Goal: Task Accomplishment & Management: Complete application form

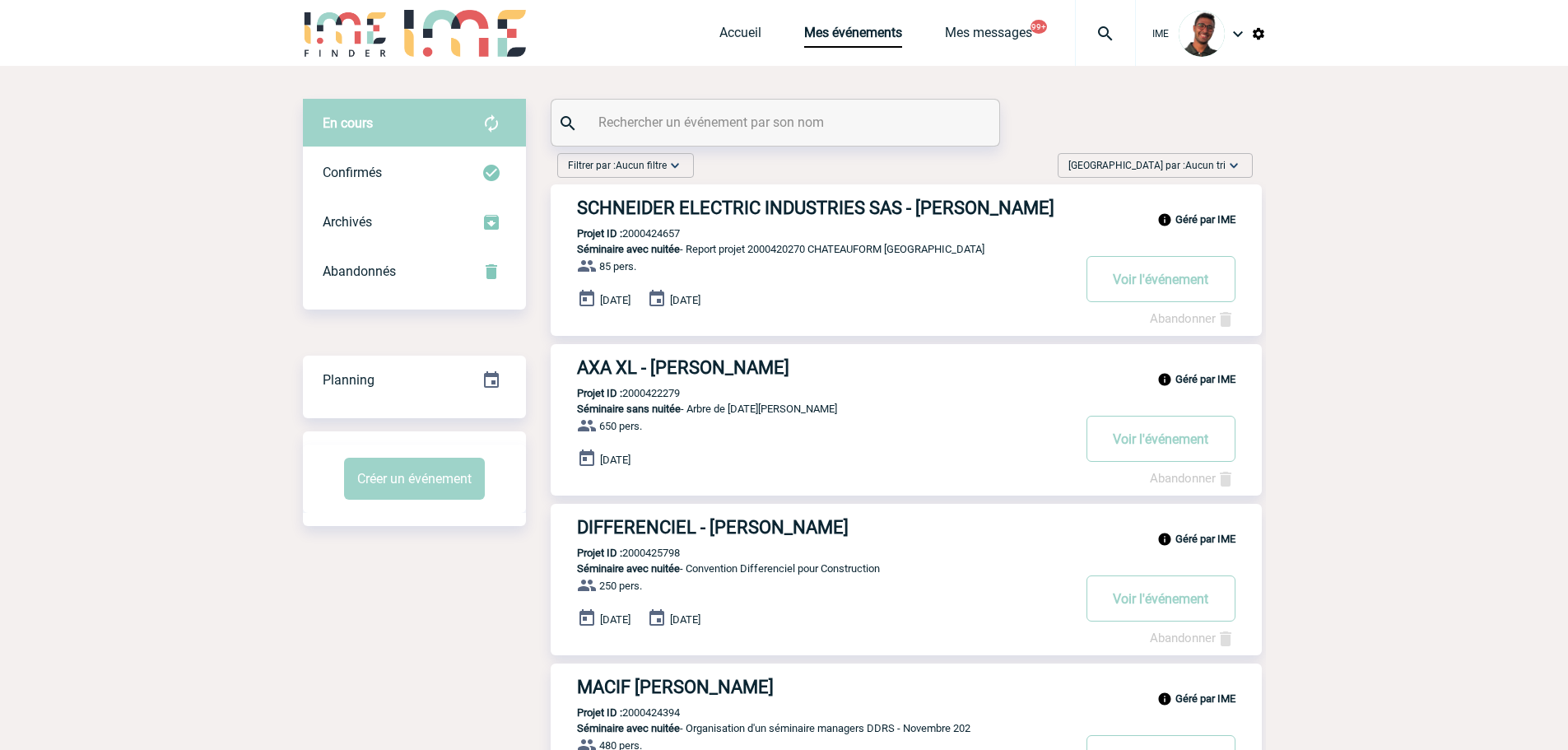
click at [347, 17] on img at bounding box center [345, 33] width 86 height 47
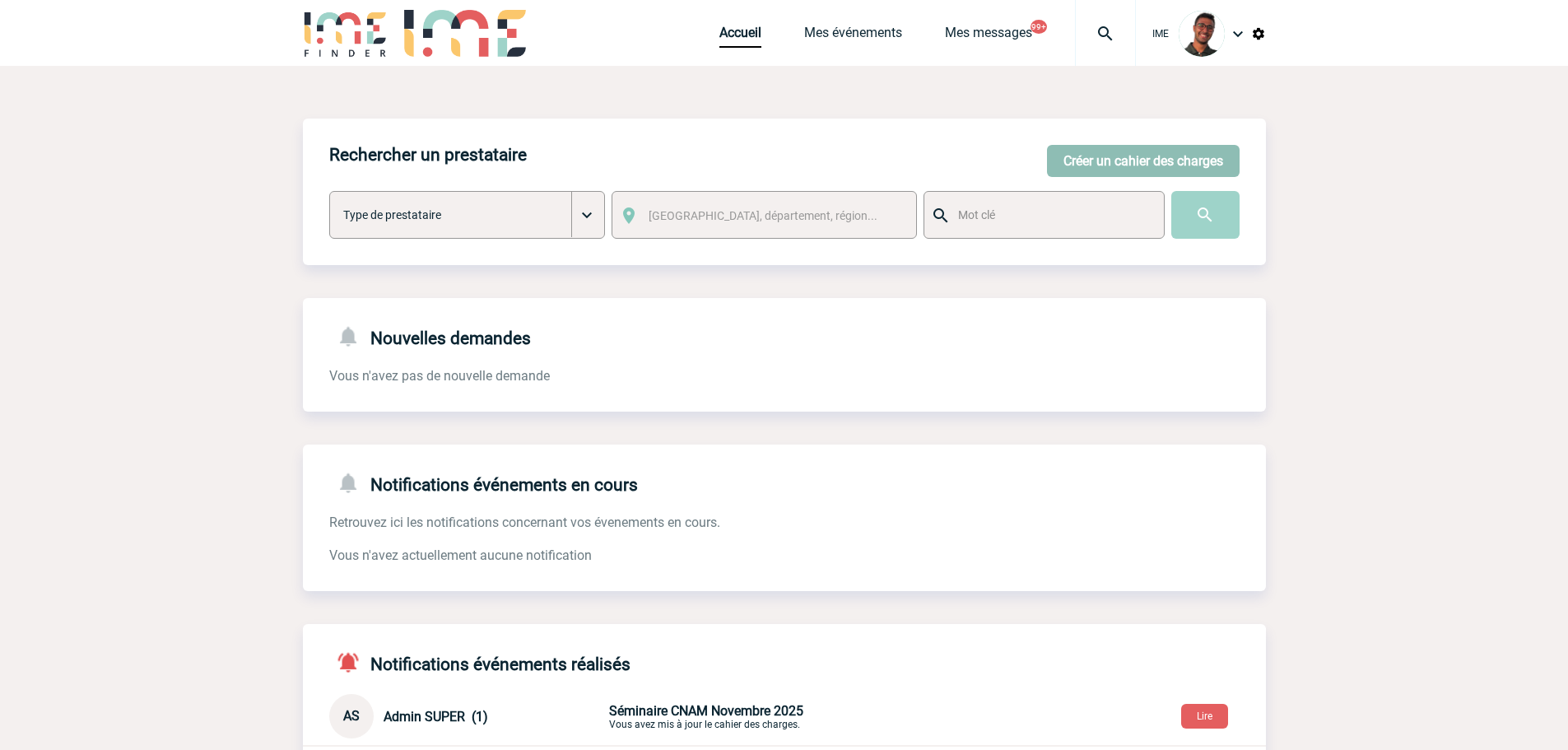
click at [1179, 160] on button "Créer un cahier des charges" at bounding box center [1144, 160] width 193 height 32
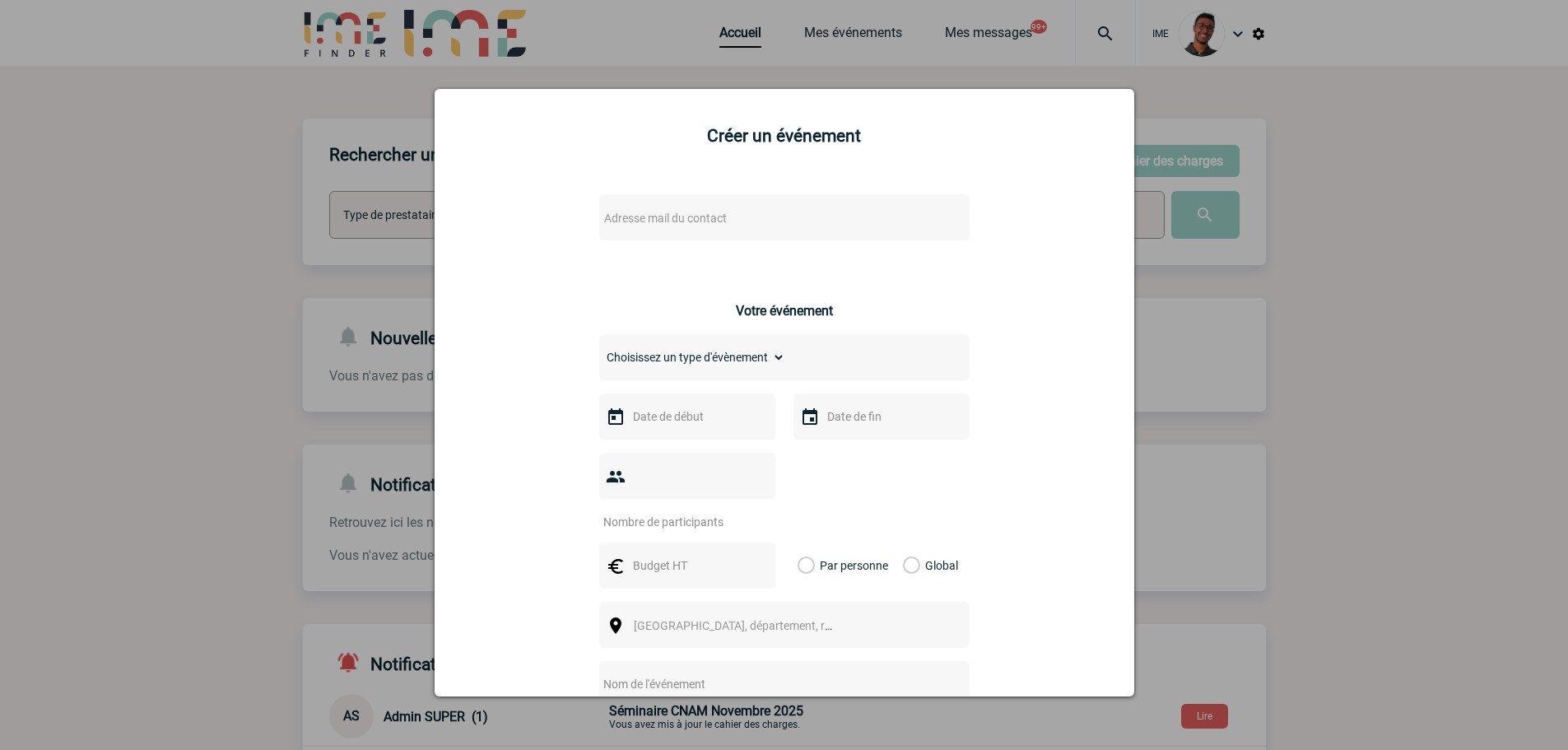
click at [680, 211] on span "Adresse mail du contact" at bounding box center [666, 218] width 123 height 13
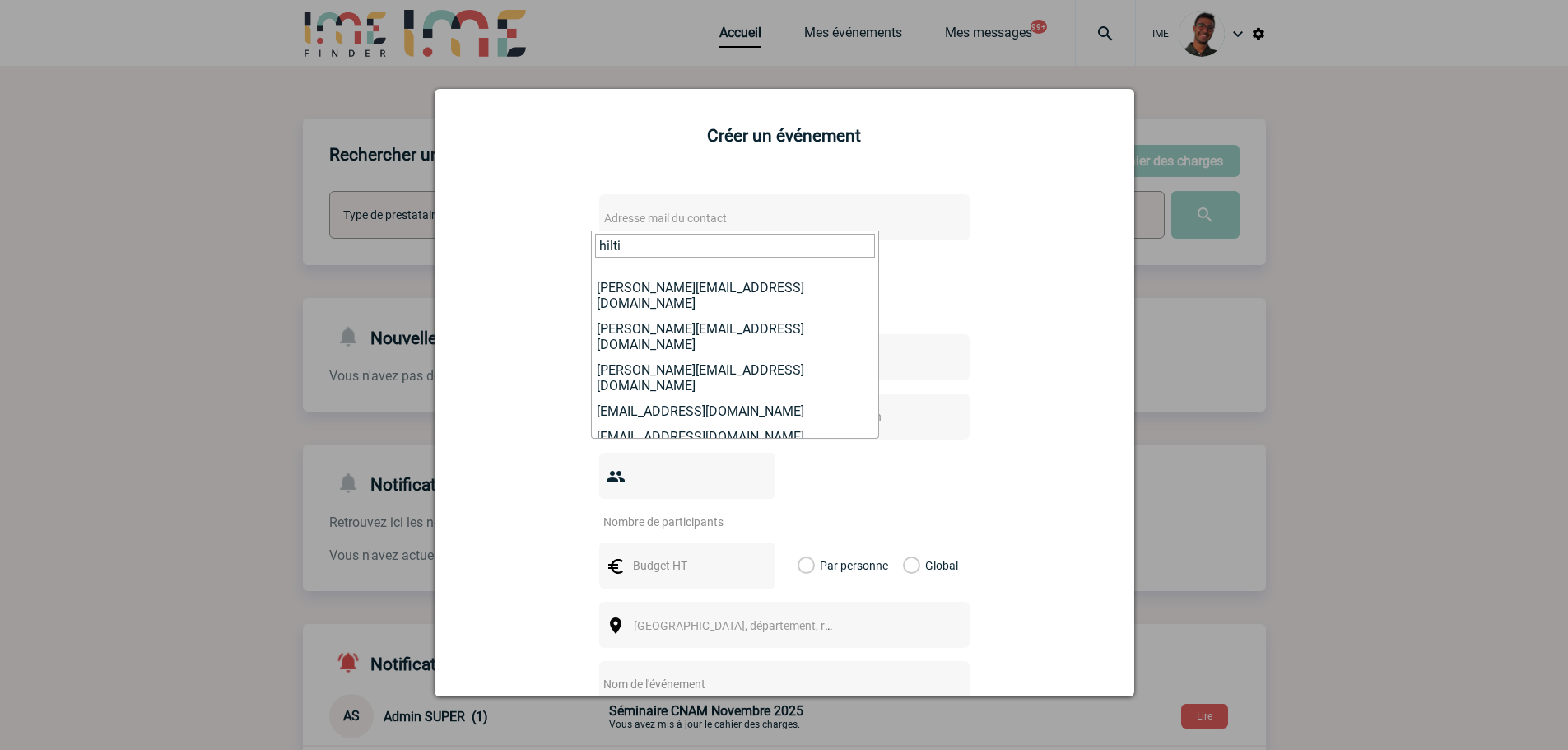
scroll to position [82, 0]
type input "hilti"
select select "132275"
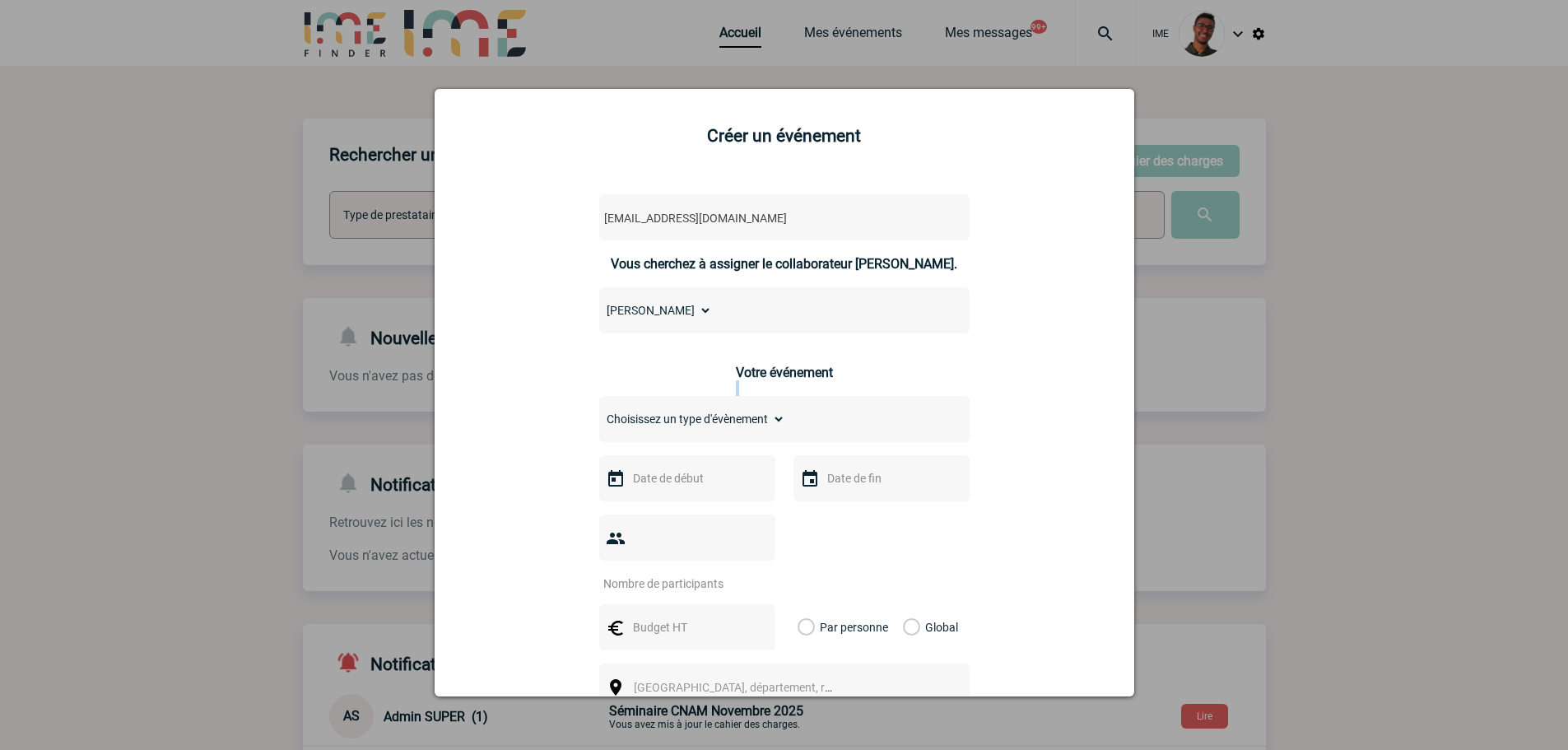
click at [658, 360] on div "cyrille.maggiore@hilti.com cyrille.maggiore@hilti.com Vous cherchez à assigner …" at bounding box center [785, 634] width 658 height 911
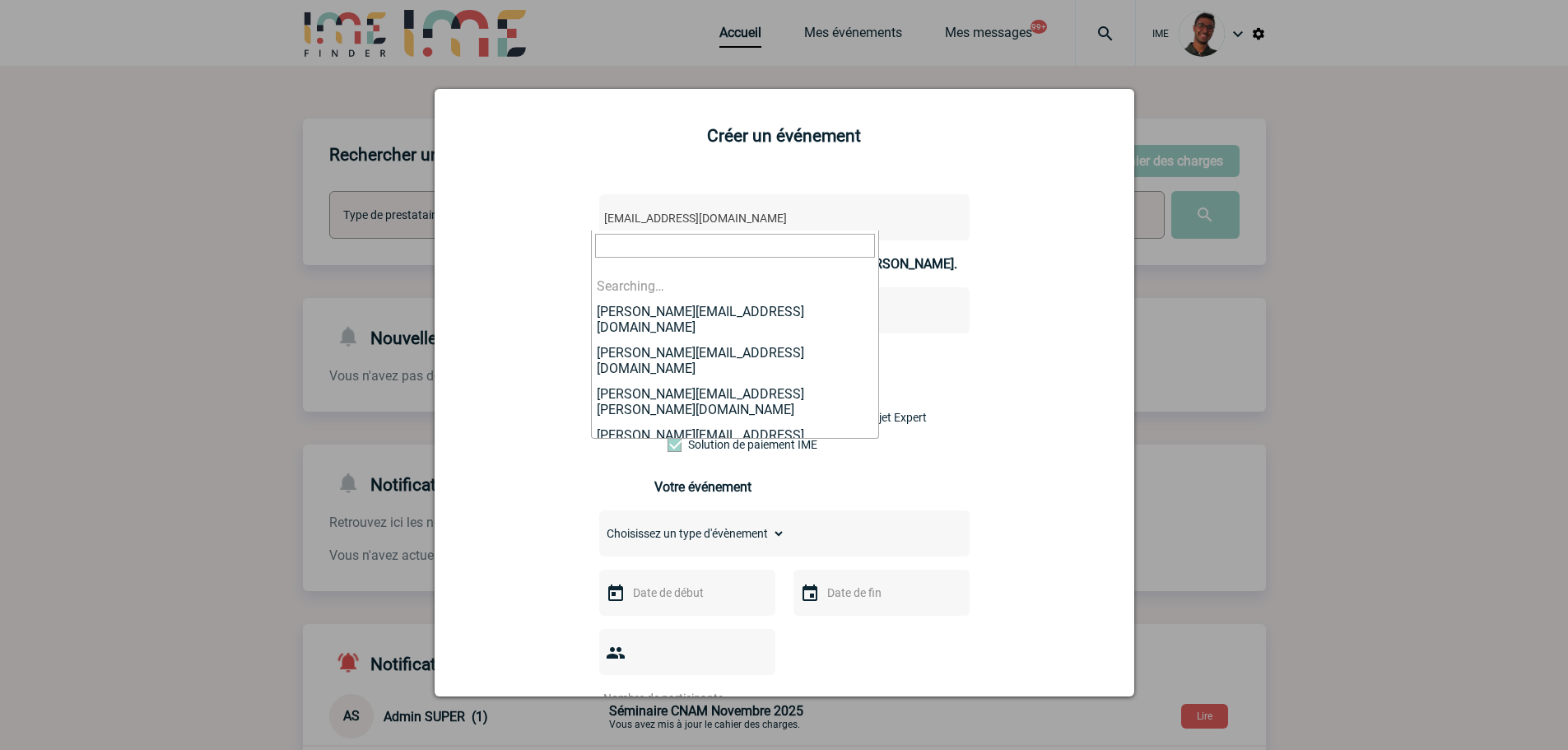
click at [688, 223] on span "cyrille.maggiore@hilti.com" at bounding box center [742, 219] width 288 height 23
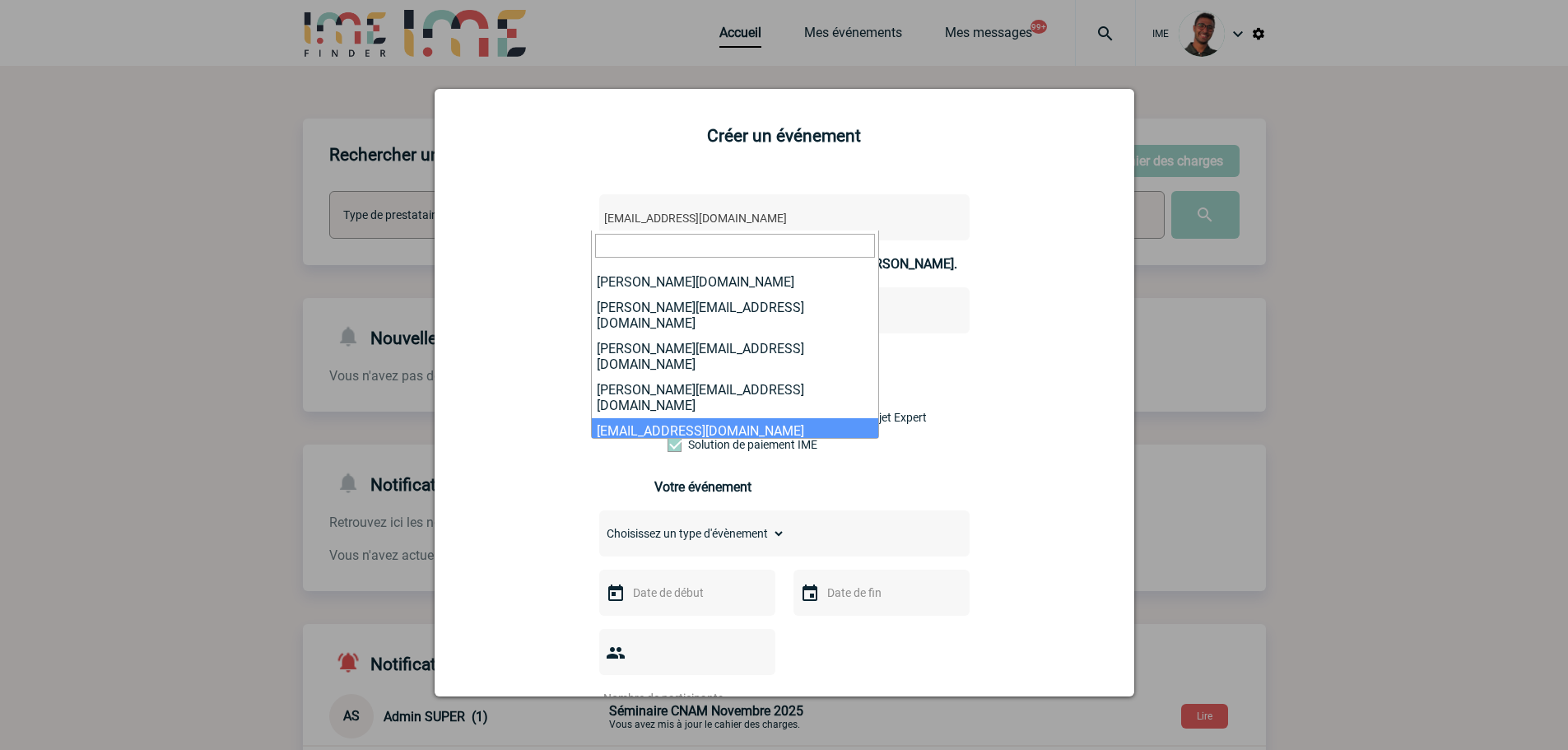
click at [1254, 248] on div at bounding box center [784, 375] width 1568 height 750
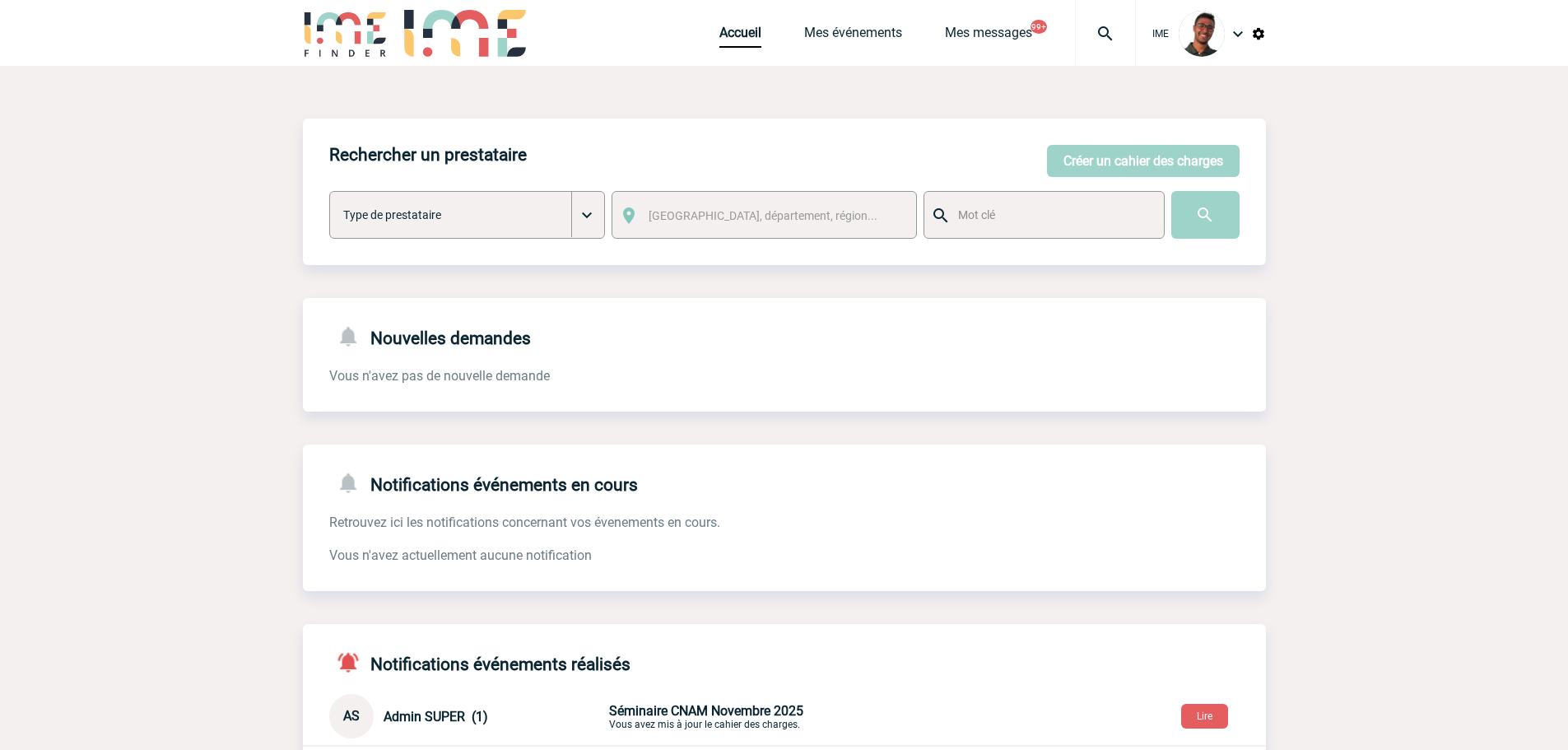
click at [1094, 162] on button "Créer un cahier des charges" at bounding box center [1144, 160] width 193 height 32
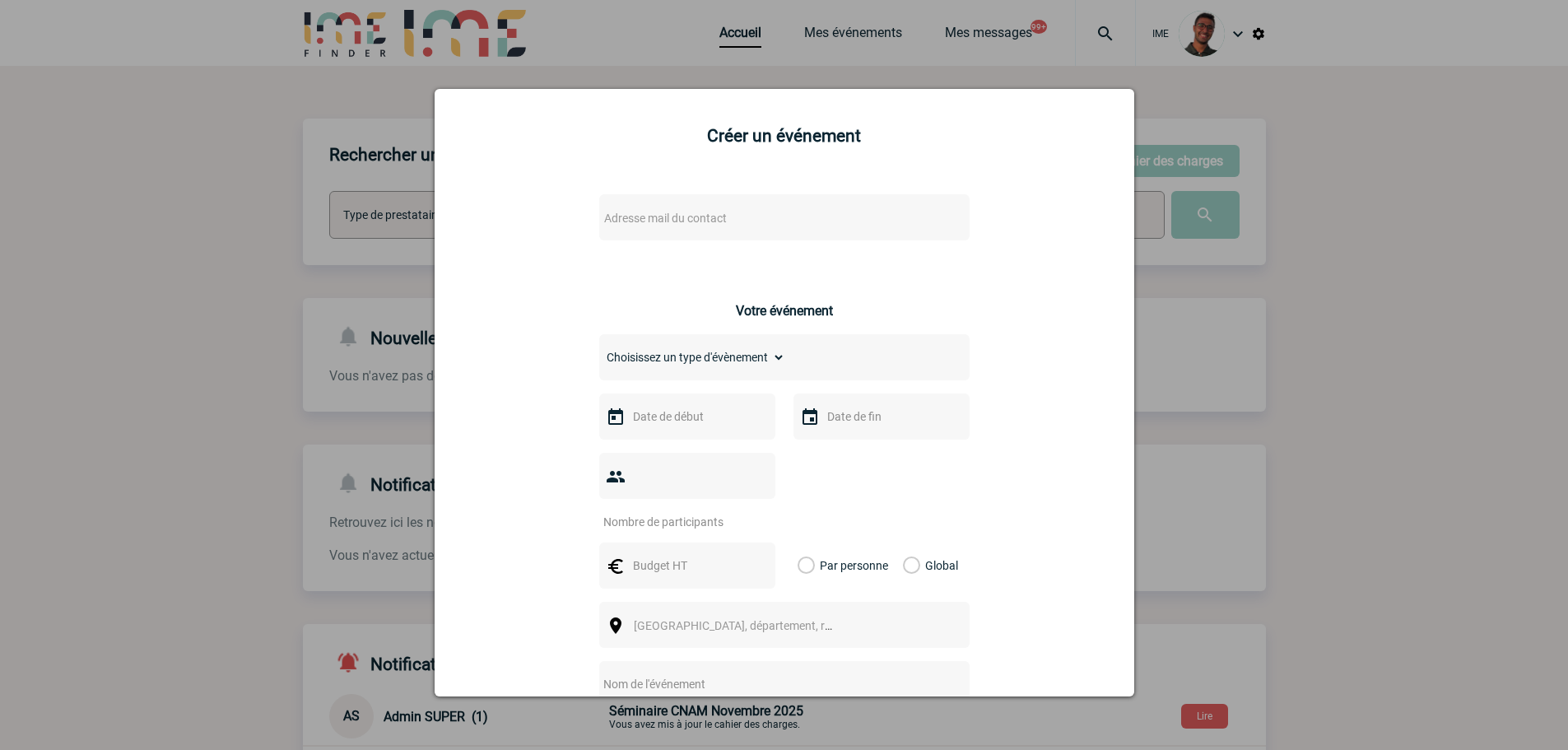
click at [881, 225] on div "Adresse mail du contact" at bounding box center [785, 217] width 371 height 46
click at [862, 217] on span "Adresse mail du contact" at bounding box center [742, 219] width 288 height 23
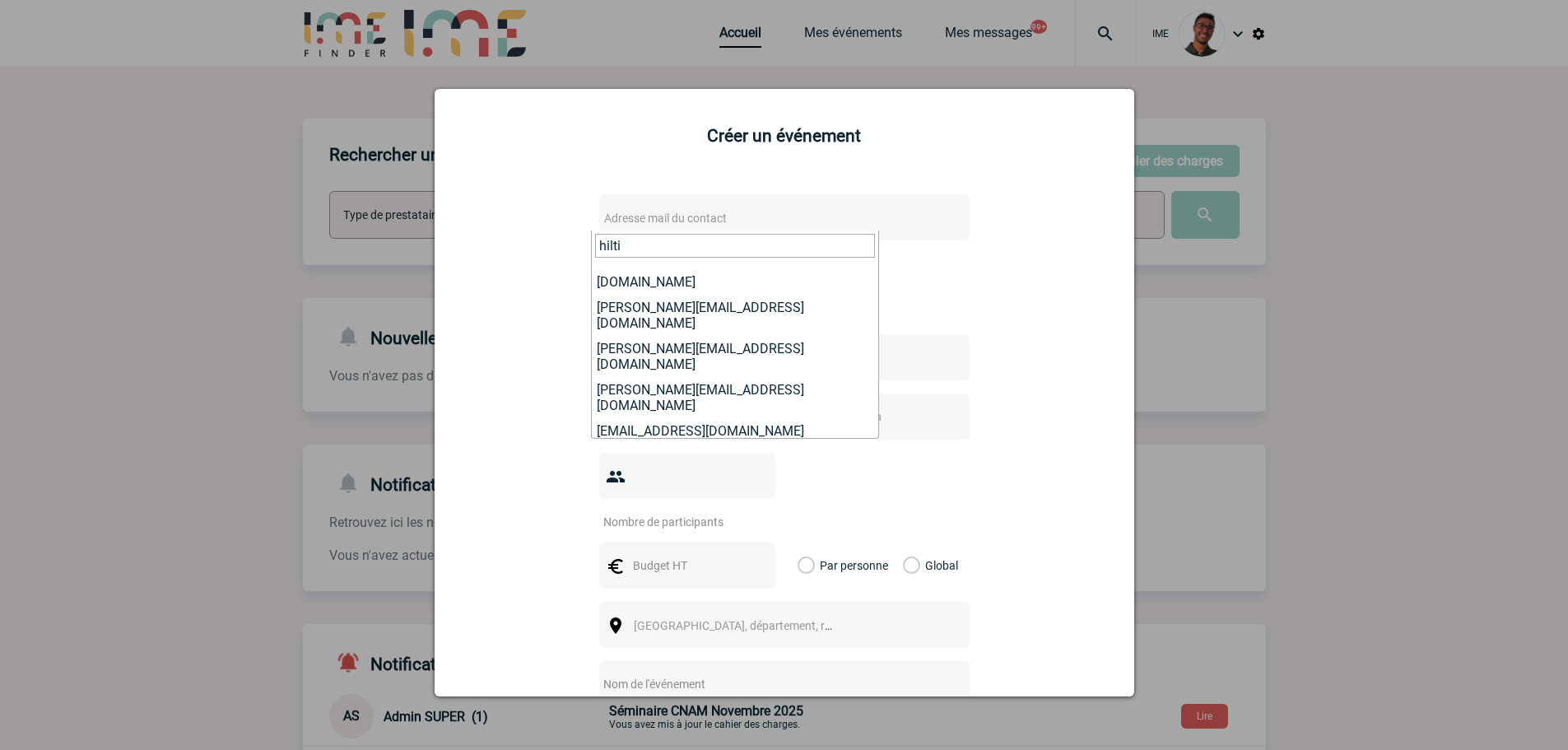
scroll to position [144, 0]
type input "hilti"
select select "132283"
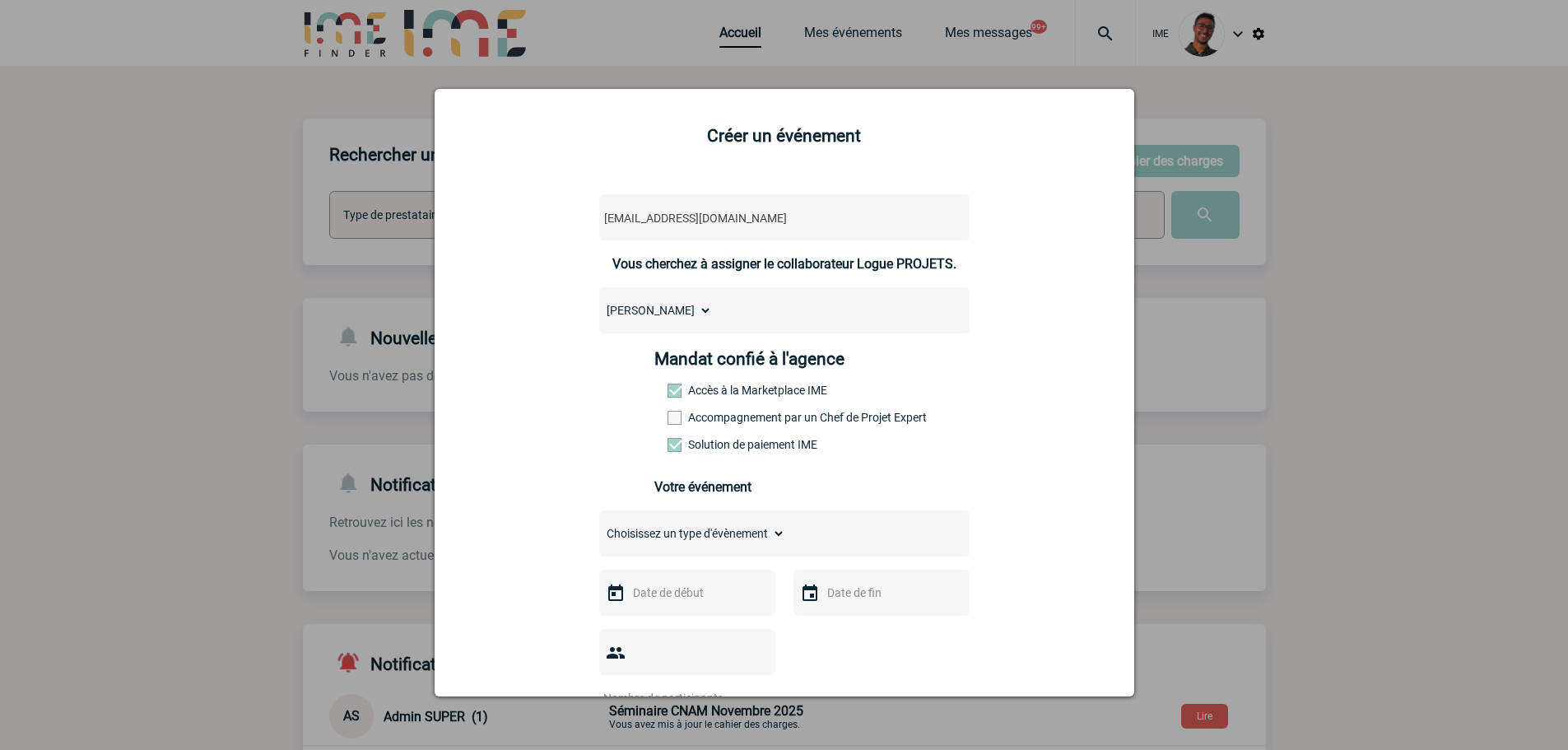
click at [668, 414] on span at bounding box center [674, 417] width 14 height 14
click at [0, 0] on input "Accompagnement par un Chef de Projet Expert" at bounding box center [0, 0] width 0 height 0
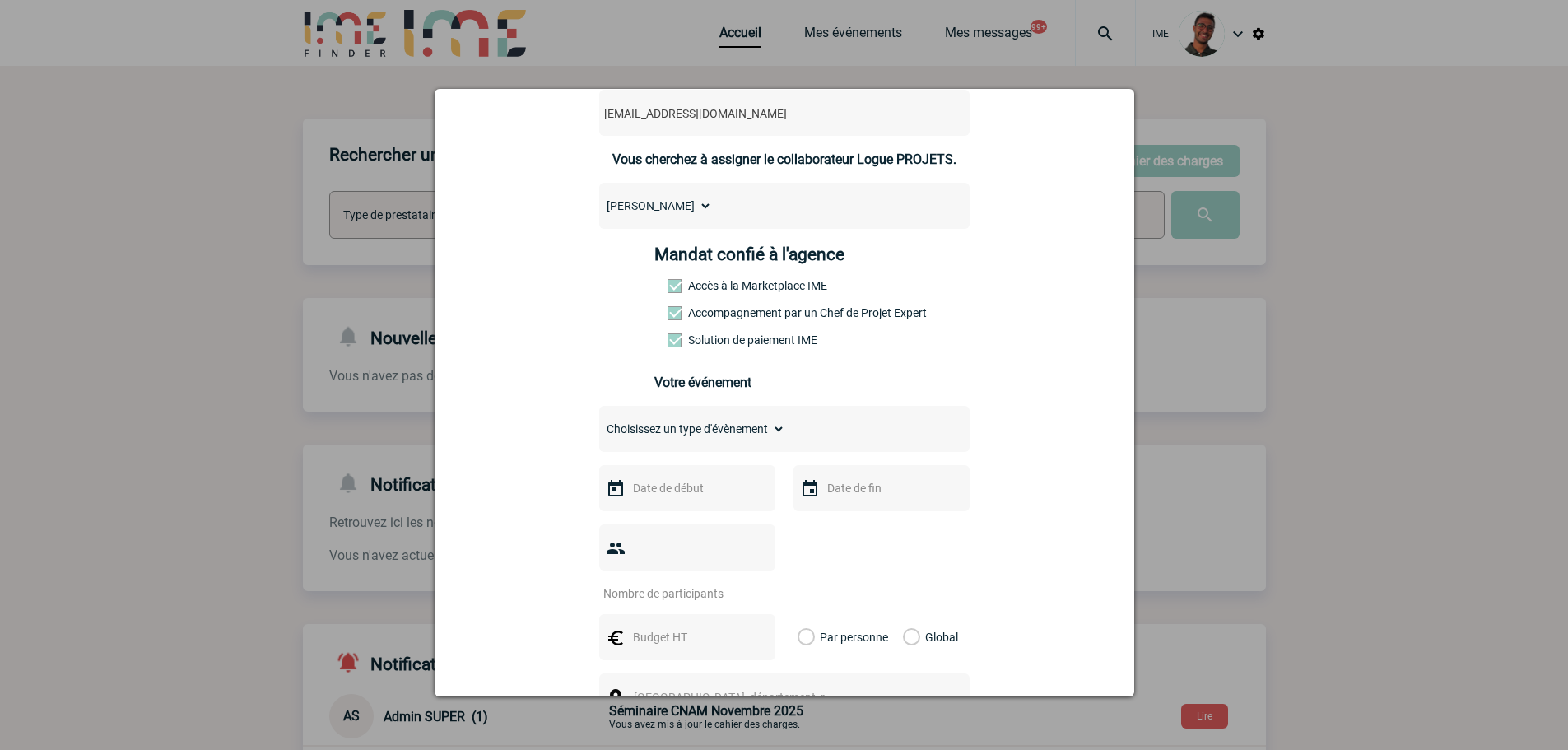
scroll to position [247, 0]
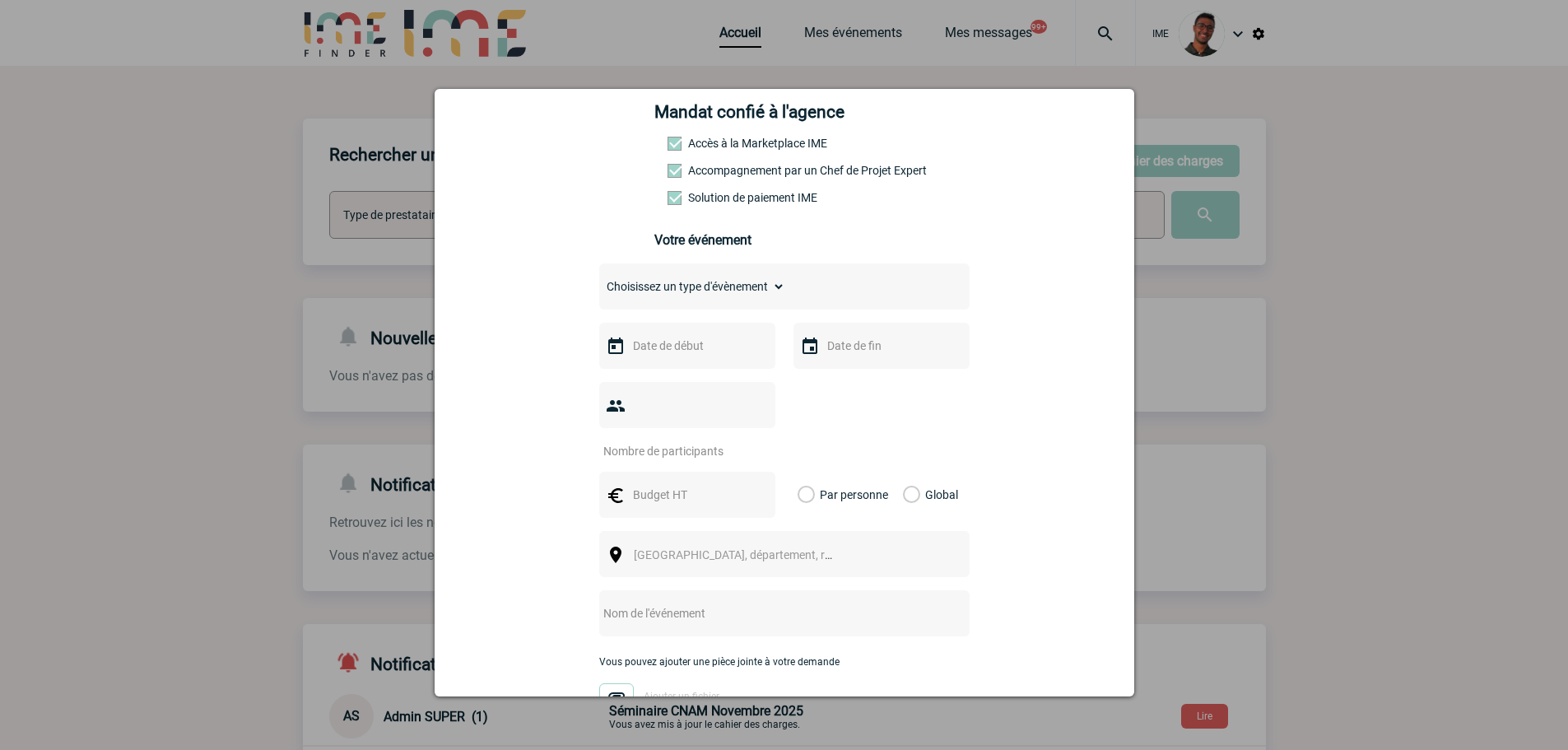
click at [730, 298] on select "Choisissez un type d'évènement Séminaire avec nuitée Séminaire sans nuitée Repa…" at bounding box center [693, 287] width 186 height 23
select select "2"
click at [599, 279] on select "Choisissez un type d'évènement Séminaire avec nuitée Séminaire sans nuitée Repa…" at bounding box center [693, 287] width 186 height 23
click at [689, 335] on div at bounding box center [688, 345] width 176 height 46
click at [681, 348] on input "text" at bounding box center [686, 346] width 114 height 22
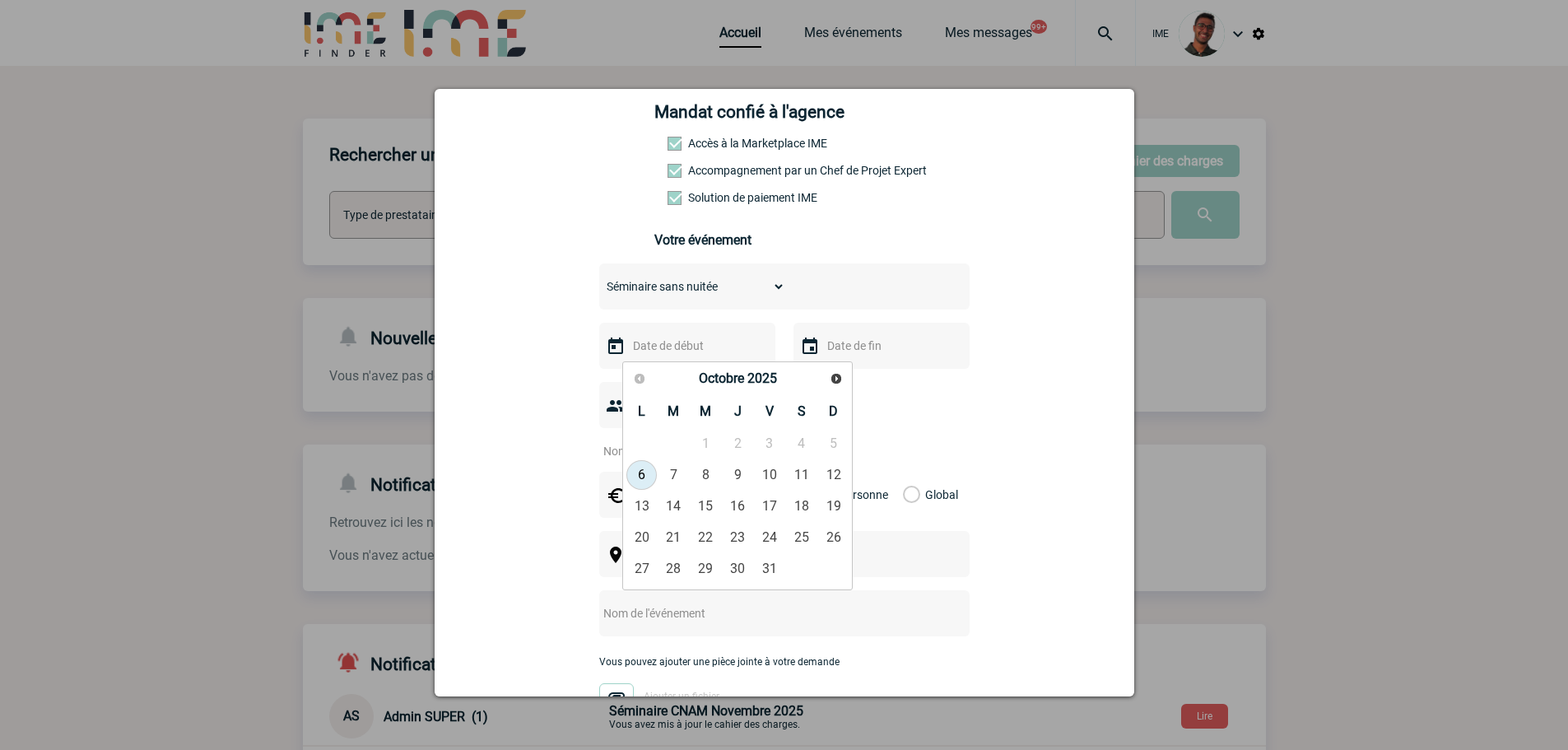
drag, startPoint x: 822, startPoint y: 392, endPoint x: 827, endPoint y: 384, distance: 9.4
click at [825, 388] on div "Précédent Suivant Octobre 2025" at bounding box center [737, 379] width 224 height 29
click at [830, 383] on span "Suivant" at bounding box center [836, 379] width 13 height 13
click at [750, 475] on tr "3 4 5 6 7 8 9" at bounding box center [737, 476] width 224 height 32
click at [747, 472] on link "6" at bounding box center [737, 476] width 31 height 30
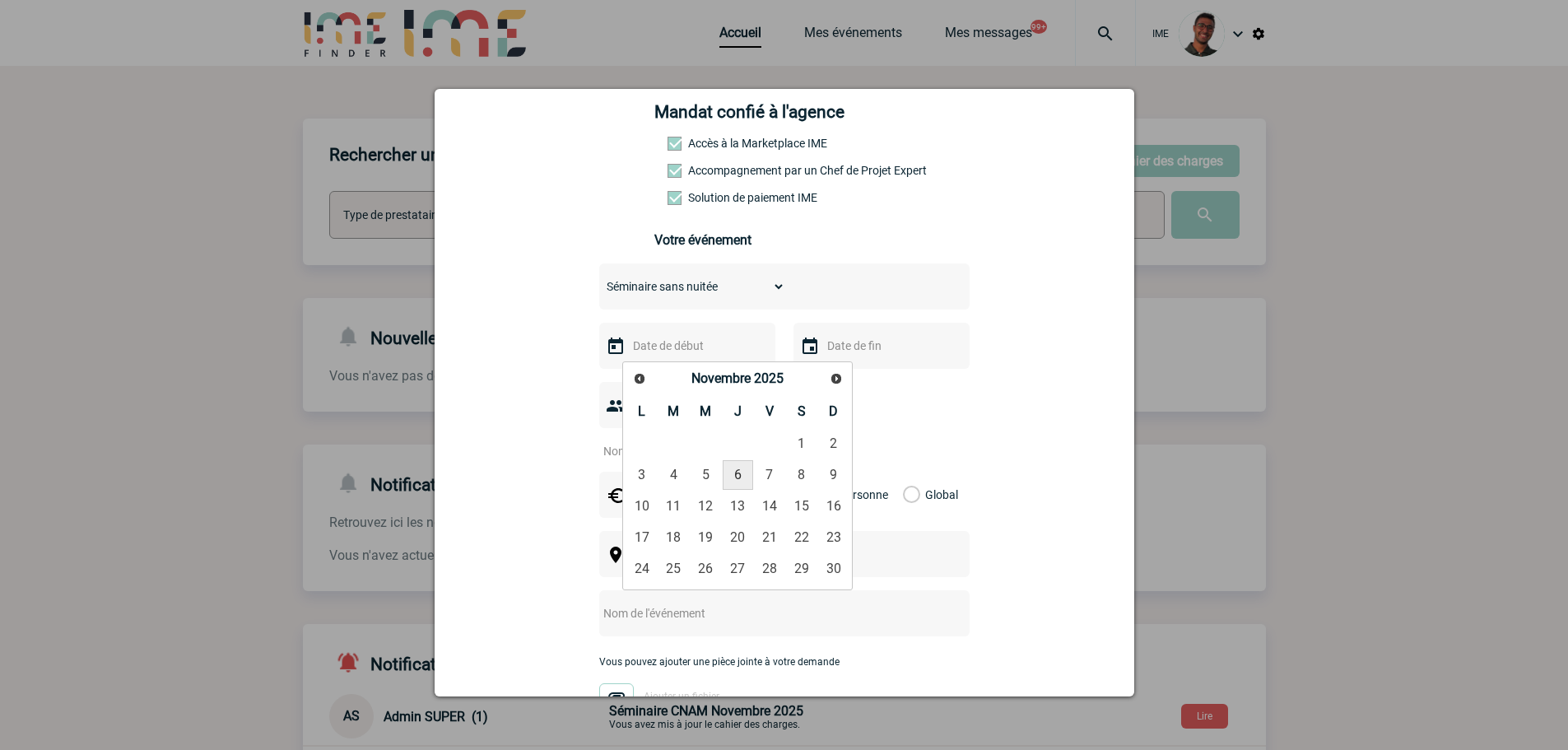
type input "06-11-2025"
click at [857, 357] on input "text" at bounding box center [880, 346] width 114 height 22
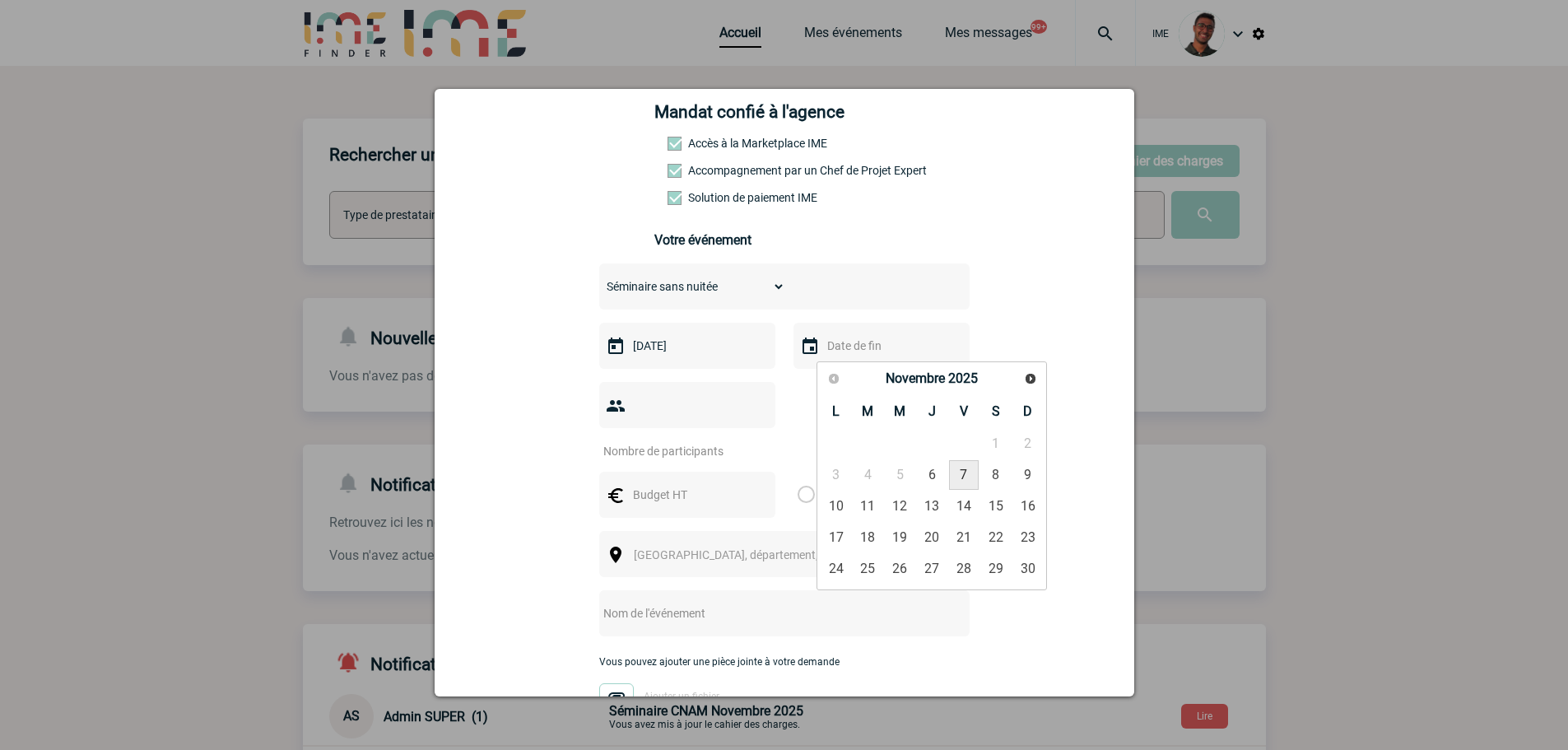
click at [958, 465] on link "7" at bounding box center [964, 476] width 31 height 30
type input "07-11-2025"
click at [727, 441] on input "number" at bounding box center [677, 451] width 155 height 22
type input "11"
click at [662, 481] on div at bounding box center [688, 494] width 176 height 46
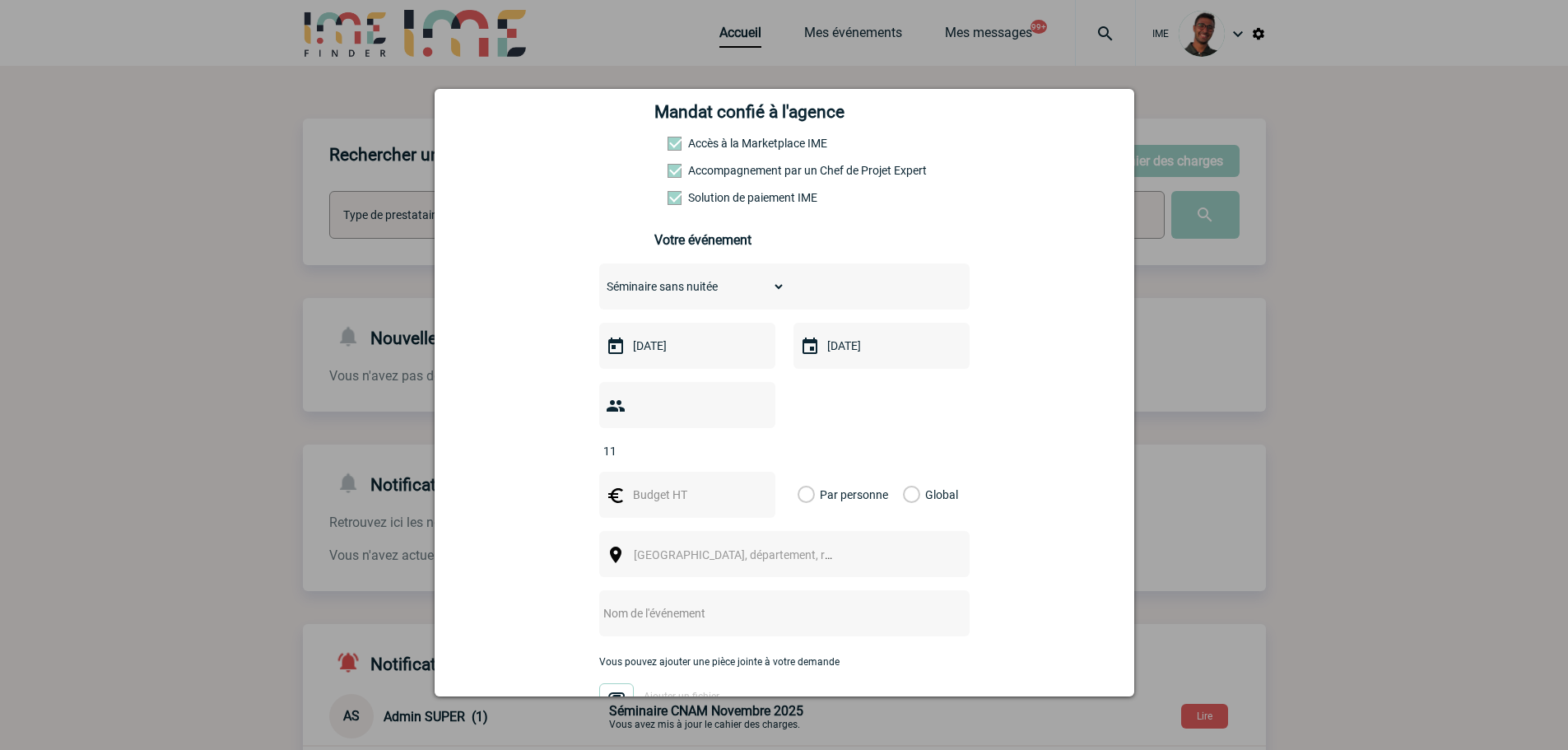
click at [663, 484] on input "text" at bounding box center [686, 495] width 114 height 22
type input "1430"
click at [903, 471] on label "Global" at bounding box center [908, 494] width 11 height 46
click at [0, 0] on input "Global" at bounding box center [0, 0] width 0 height 0
click at [851, 531] on div "Ville, département, région..." at bounding box center [785, 554] width 371 height 46
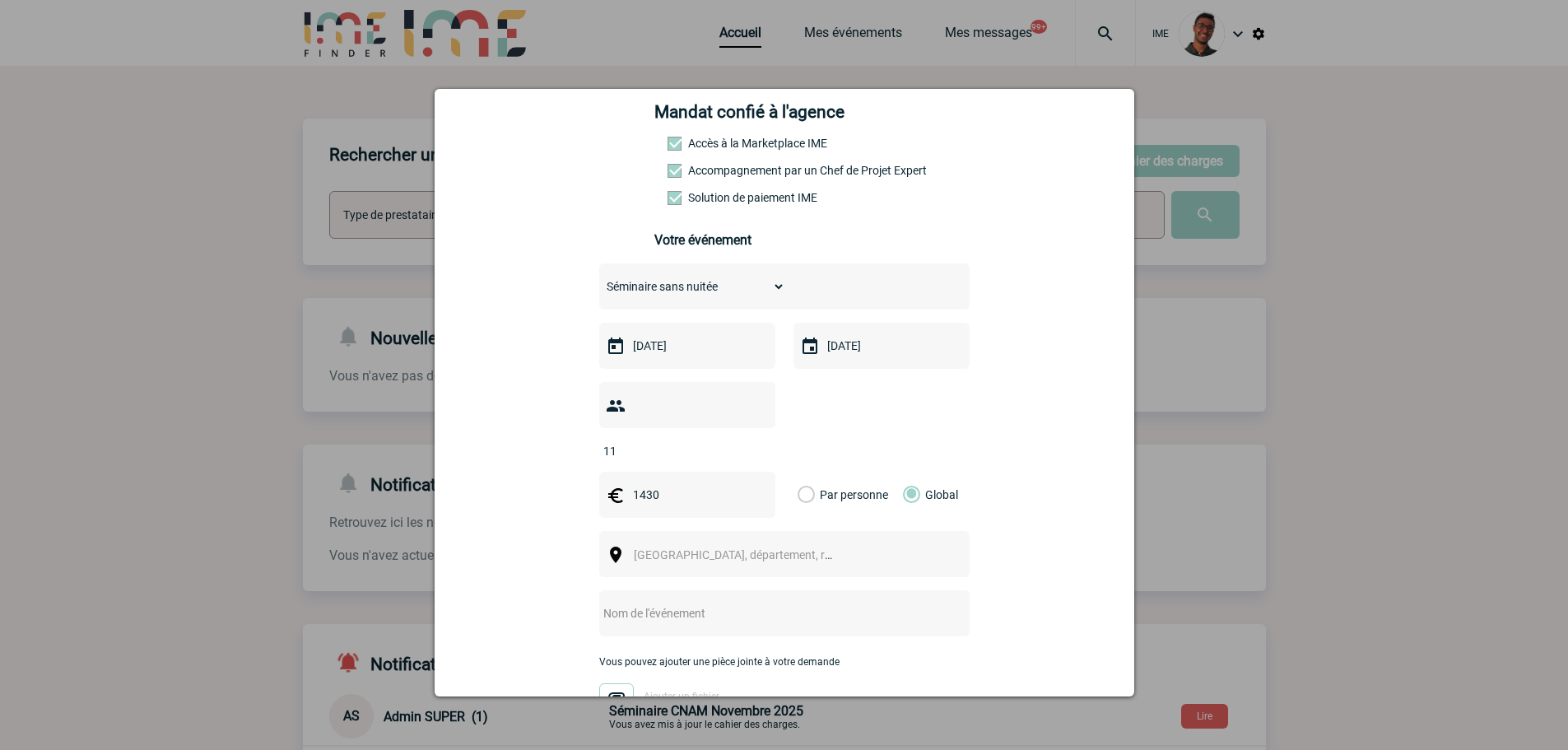
click at [830, 544] on span "Ville, département, région..." at bounding box center [741, 555] width 226 height 23
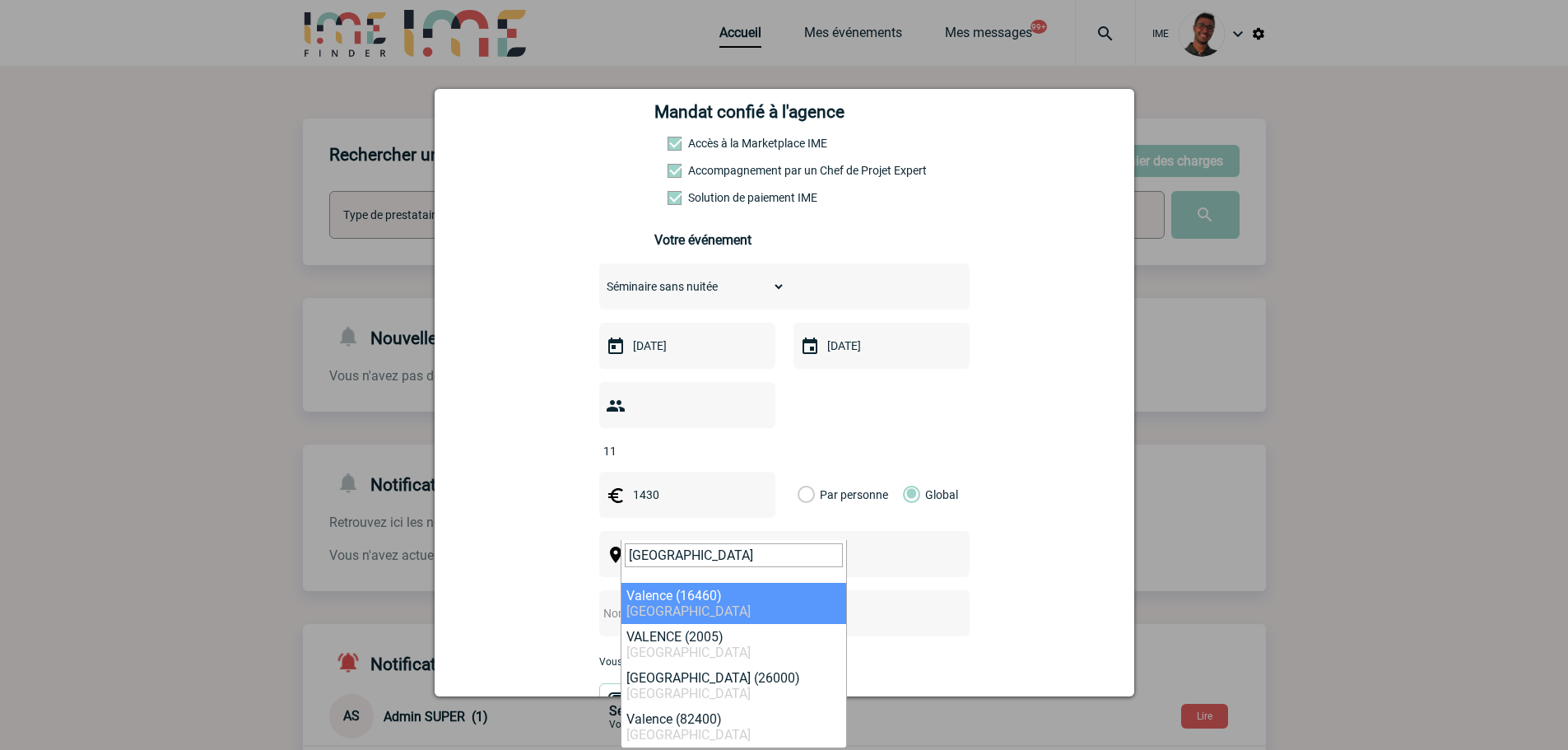
type input "valence"
select select "27242"
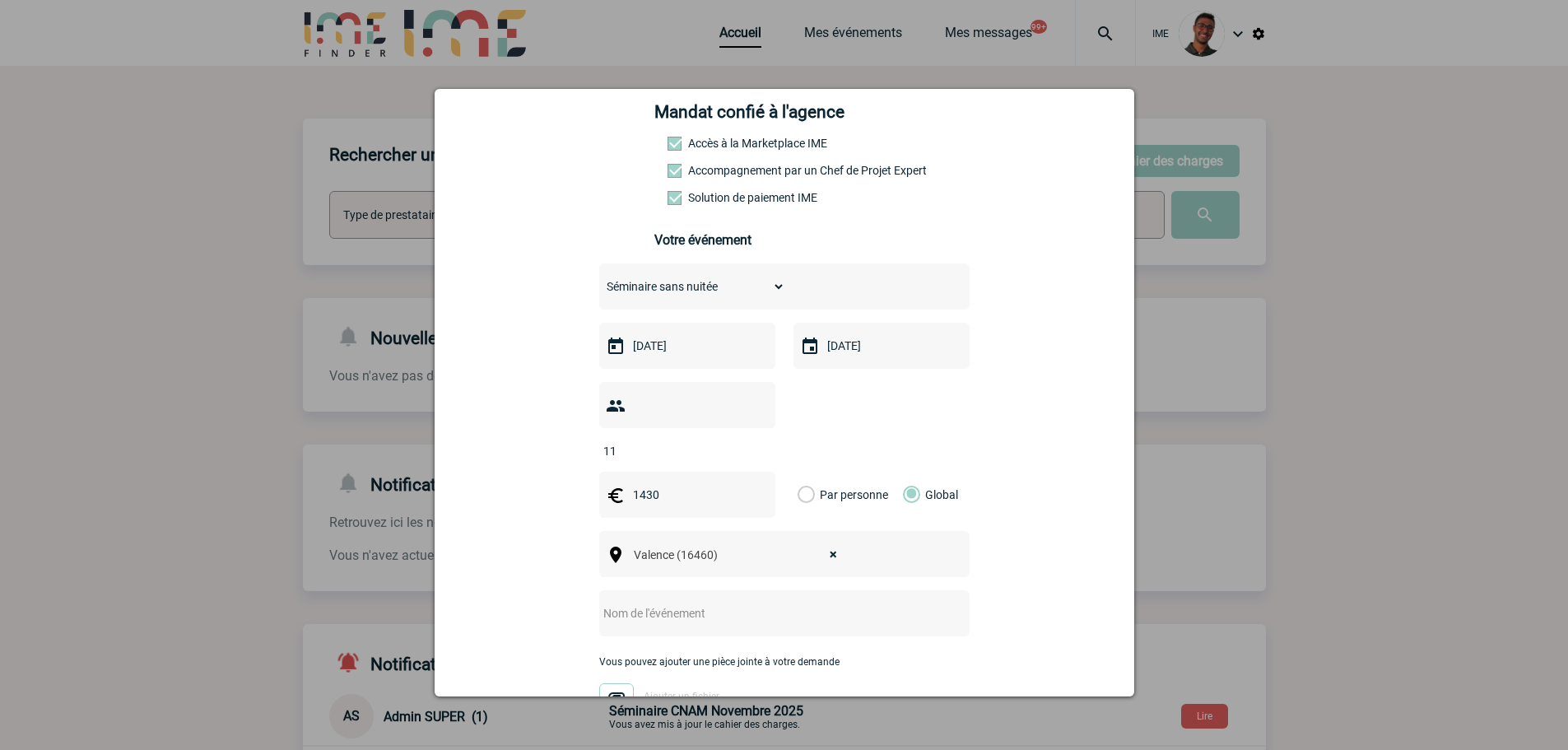
click at [694, 603] on input "text" at bounding box center [762, 614] width 327 height 22
click at [696, 603] on input "Réunion Régionale Hilti Compiègne" at bounding box center [762, 614] width 327 height 22
click at [737, 603] on input "Réunion Régionale Hilti Compiègne" at bounding box center [762, 614] width 327 height 22
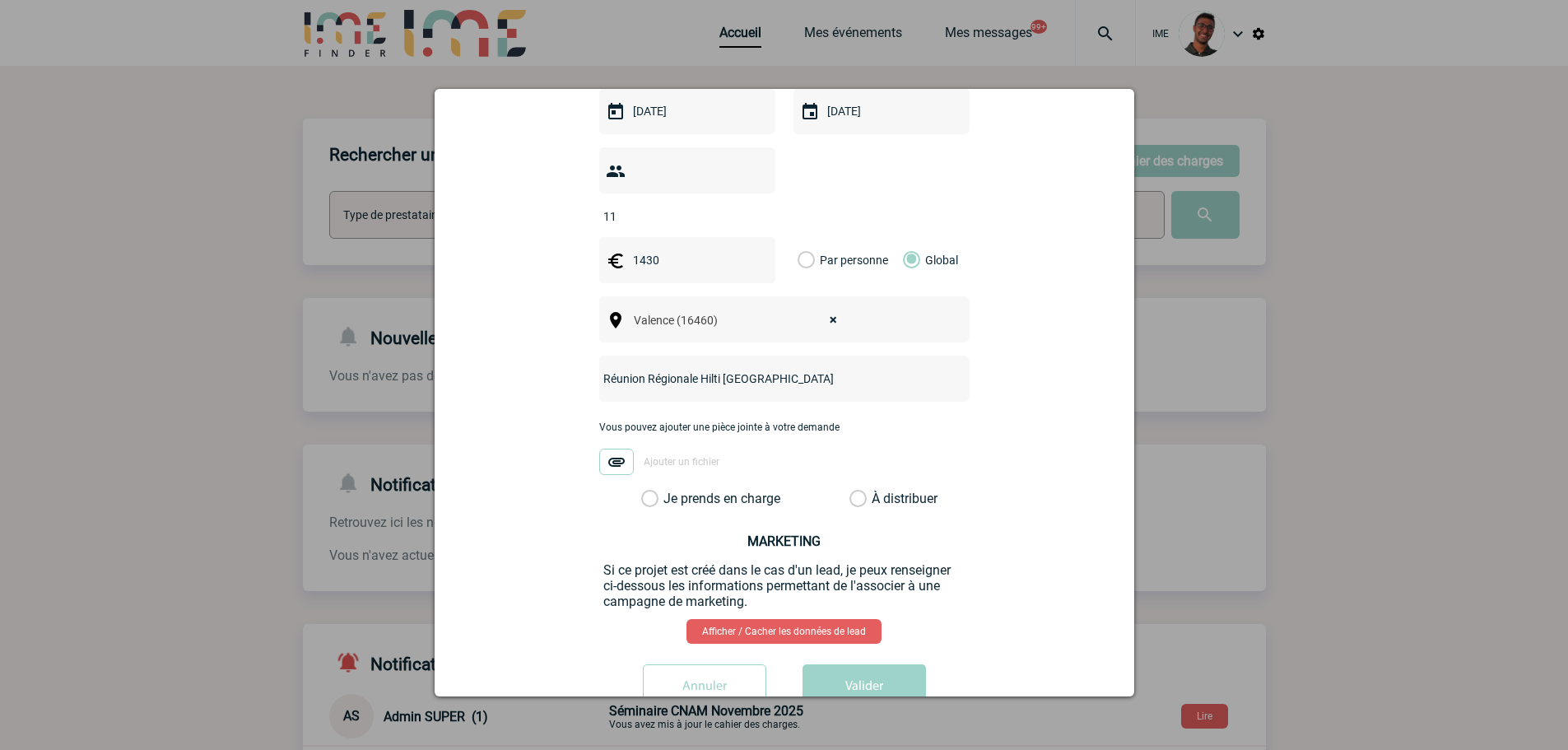
type input "Réunion Régionale Hilti Valence"
click at [669, 491] on label "Je prends en charge" at bounding box center [655, 499] width 28 height 17
click at [0, 0] on input "Je prends en charge" at bounding box center [0, 0] width 0 height 0
click at [862, 680] on button "Valider" at bounding box center [865, 687] width 124 height 46
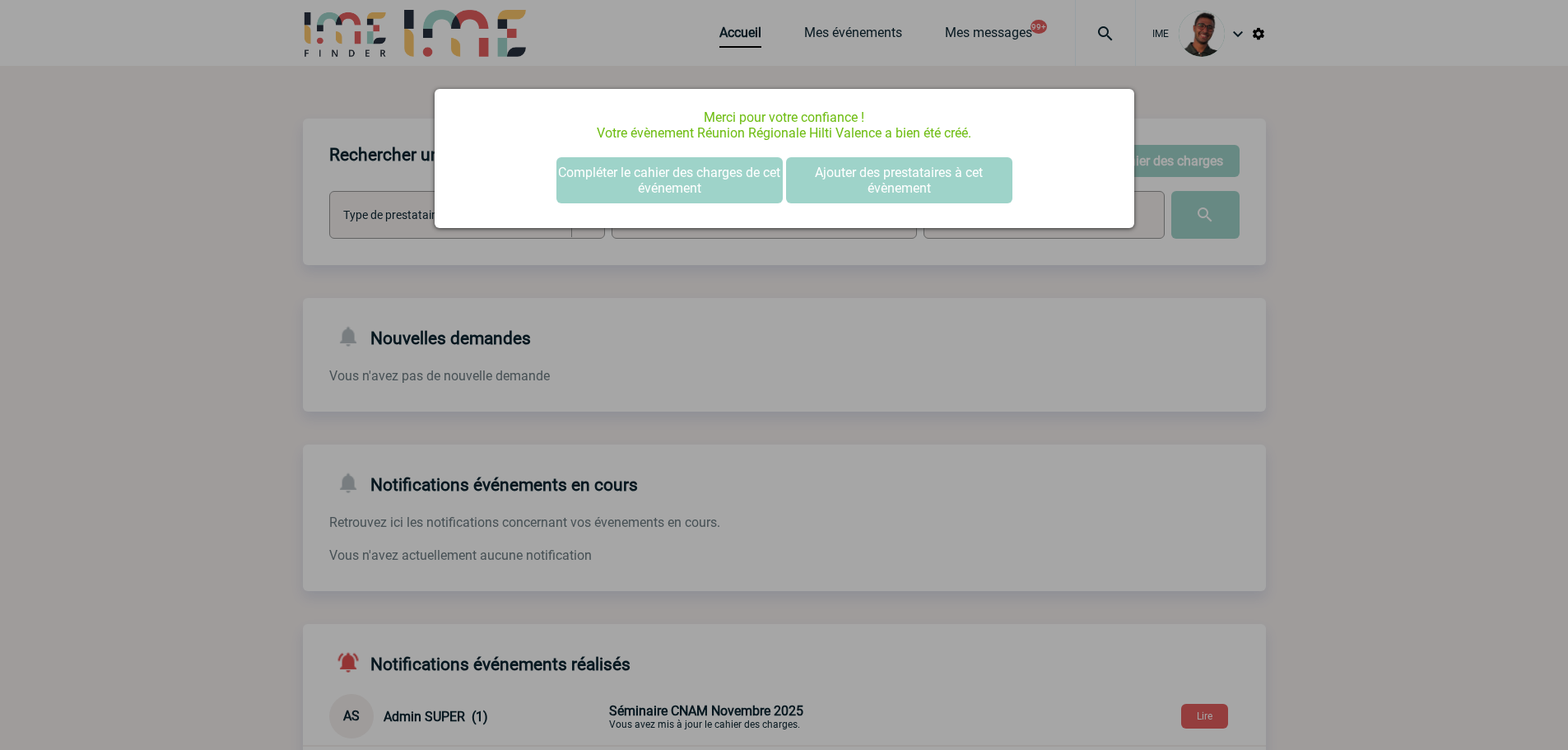
scroll to position [0, 0]
click at [183, 353] on div at bounding box center [784, 375] width 1568 height 750
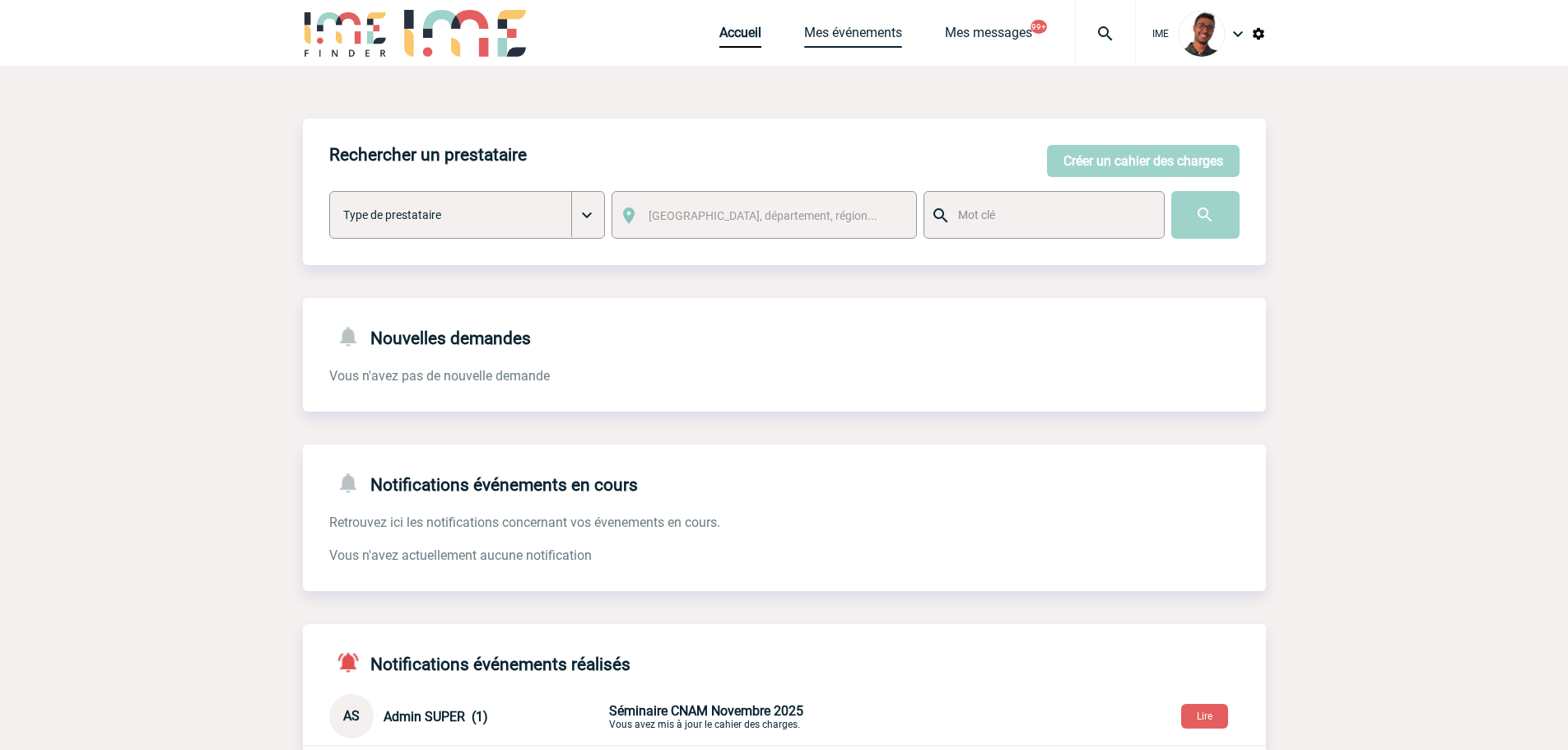
click at [847, 35] on link "Mes événements" at bounding box center [853, 37] width 98 height 23
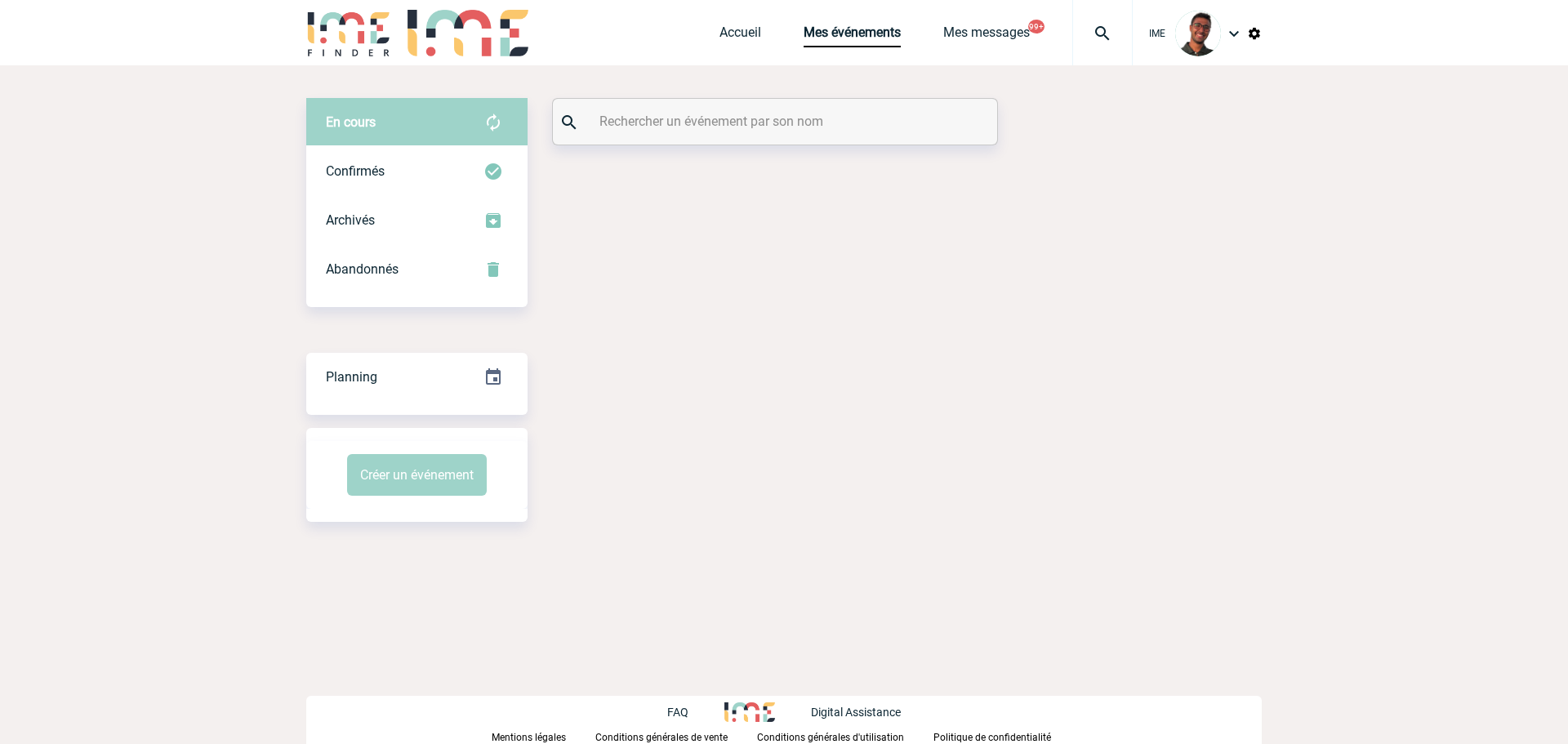
click at [771, 124] on input "text" at bounding box center [777, 121] width 364 height 24
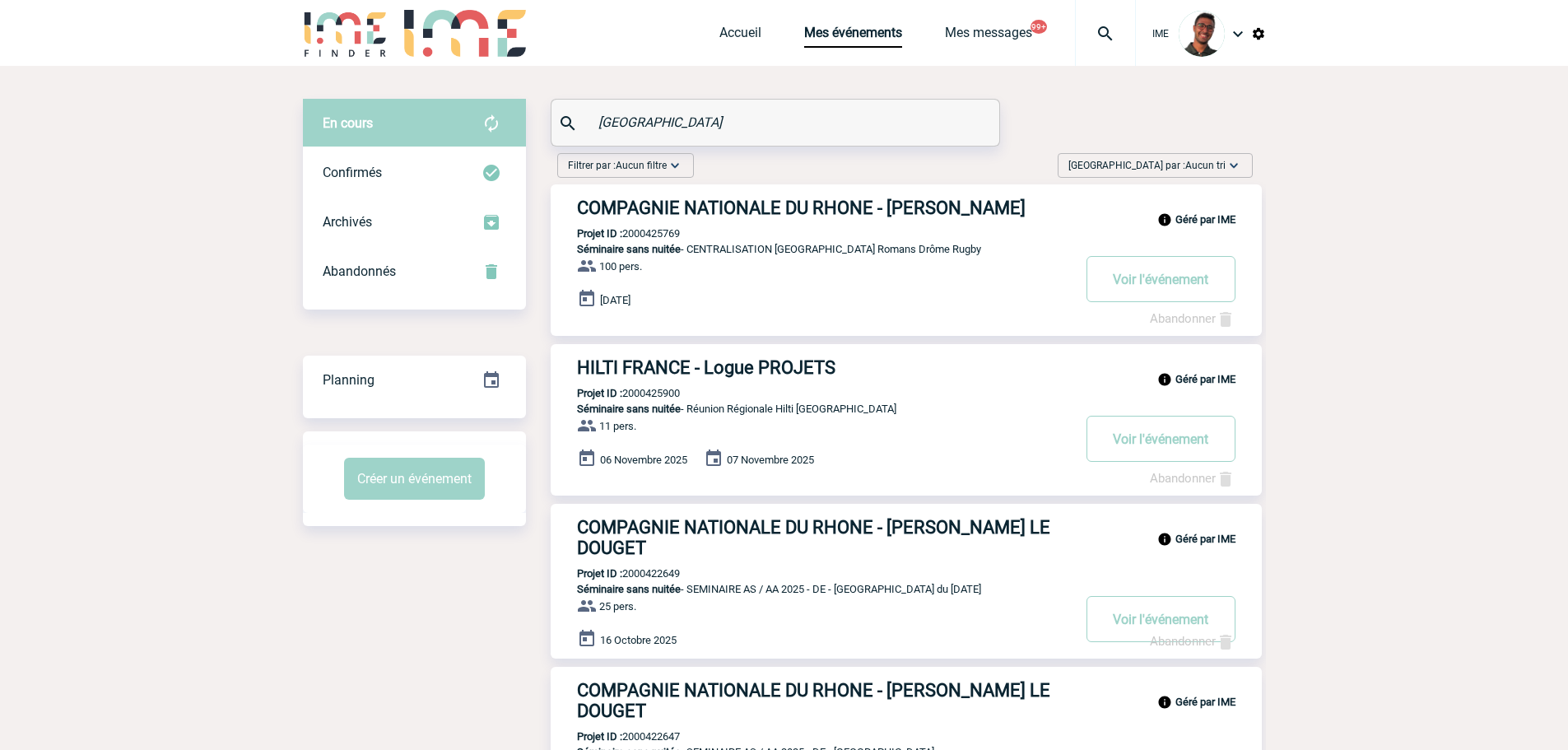
type input "valence"
click at [747, 373] on h3 "HILTI FRANCE - Logue PROJETS" at bounding box center [824, 368] width 494 height 21
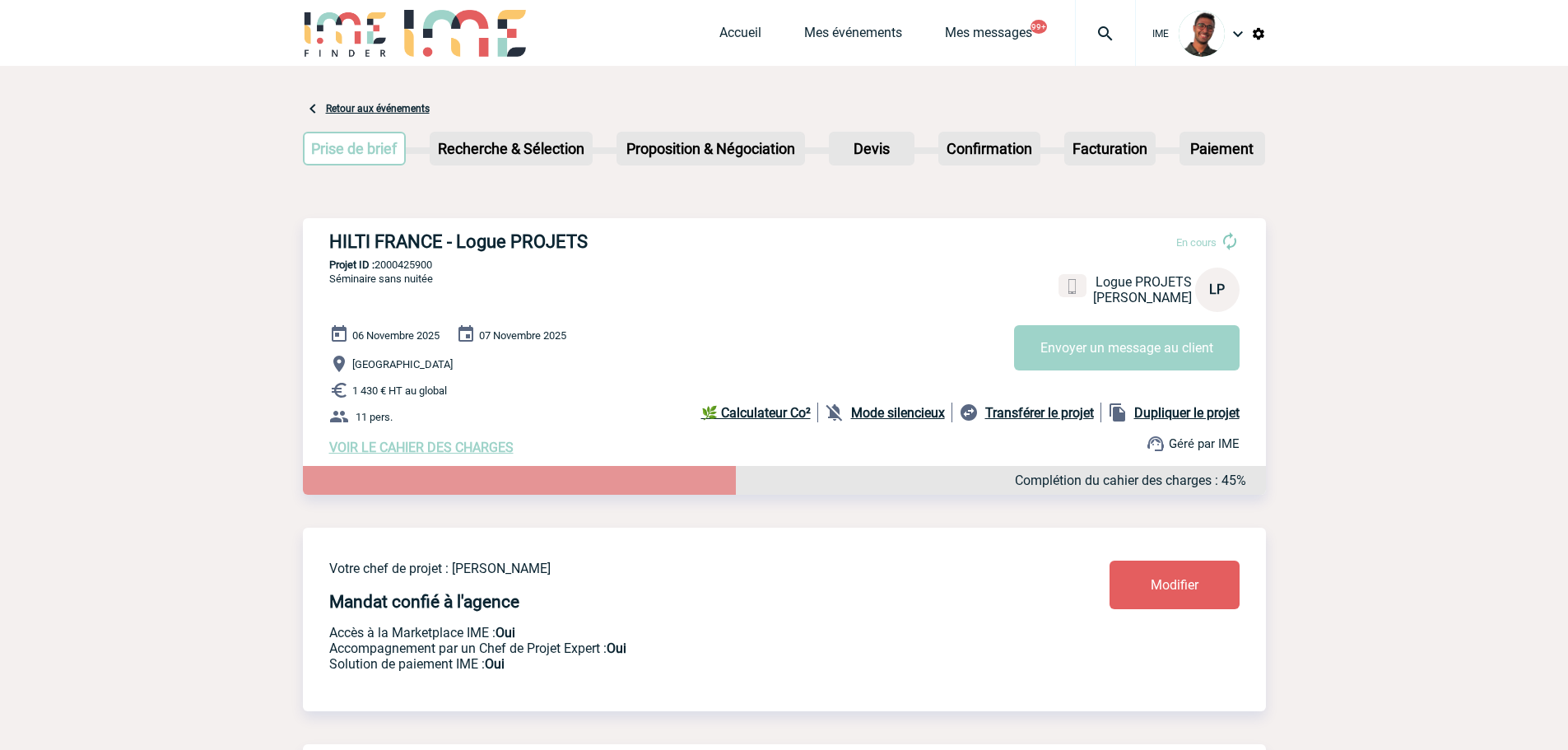
click at [901, 415] on b "Mode silencieux" at bounding box center [898, 412] width 94 height 16
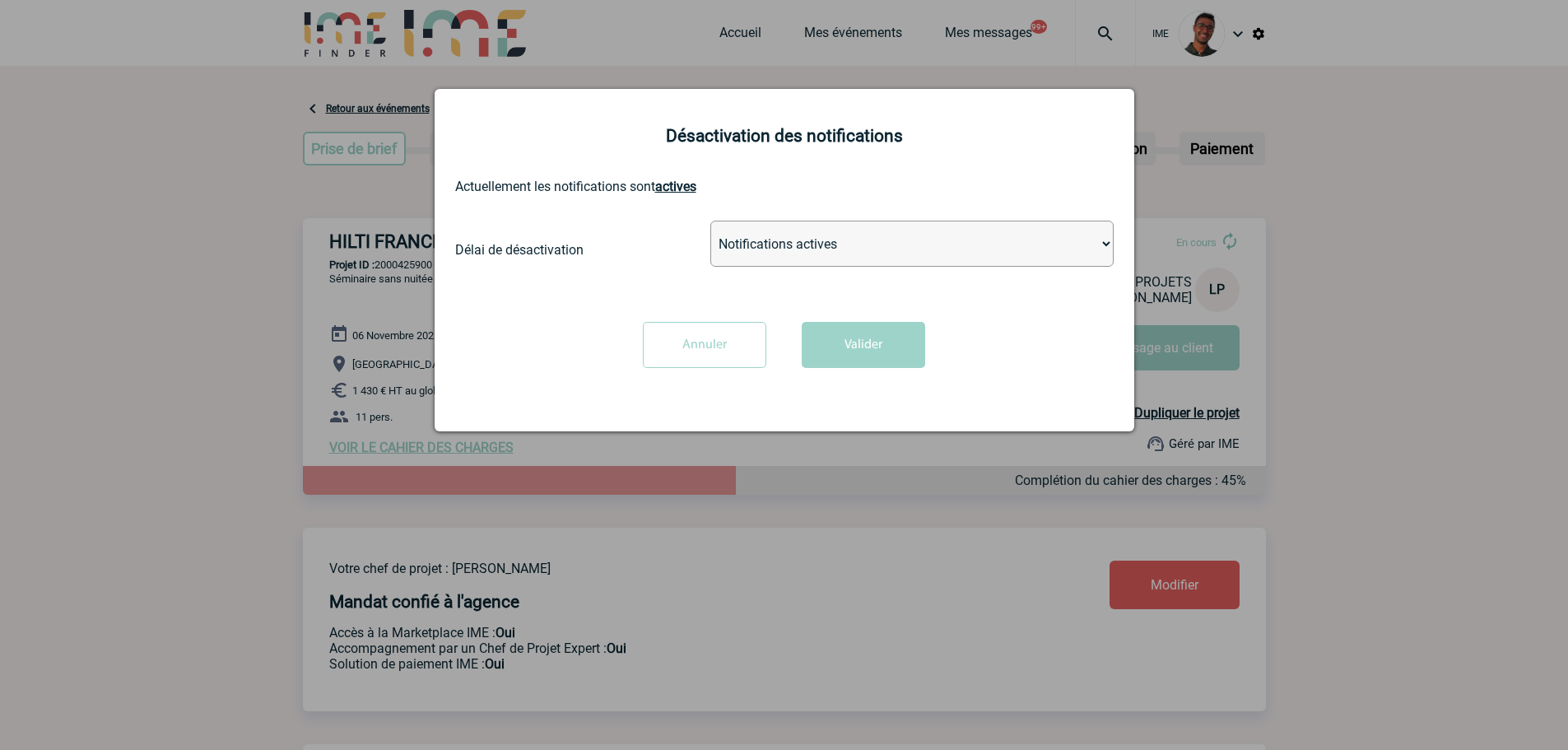
click at [811, 241] on select "Notifications actives Désactiver pour 2 heures Désactiver pour 1 semaines Désac…" at bounding box center [912, 243] width 403 height 46
select select "infinite"
click at [711, 221] on select "Notifications actives Désactiver pour 2 heures Désactiver pour 1 semaines Désac…" at bounding box center [912, 243] width 403 height 46
click at [821, 333] on button "Valider" at bounding box center [864, 344] width 124 height 46
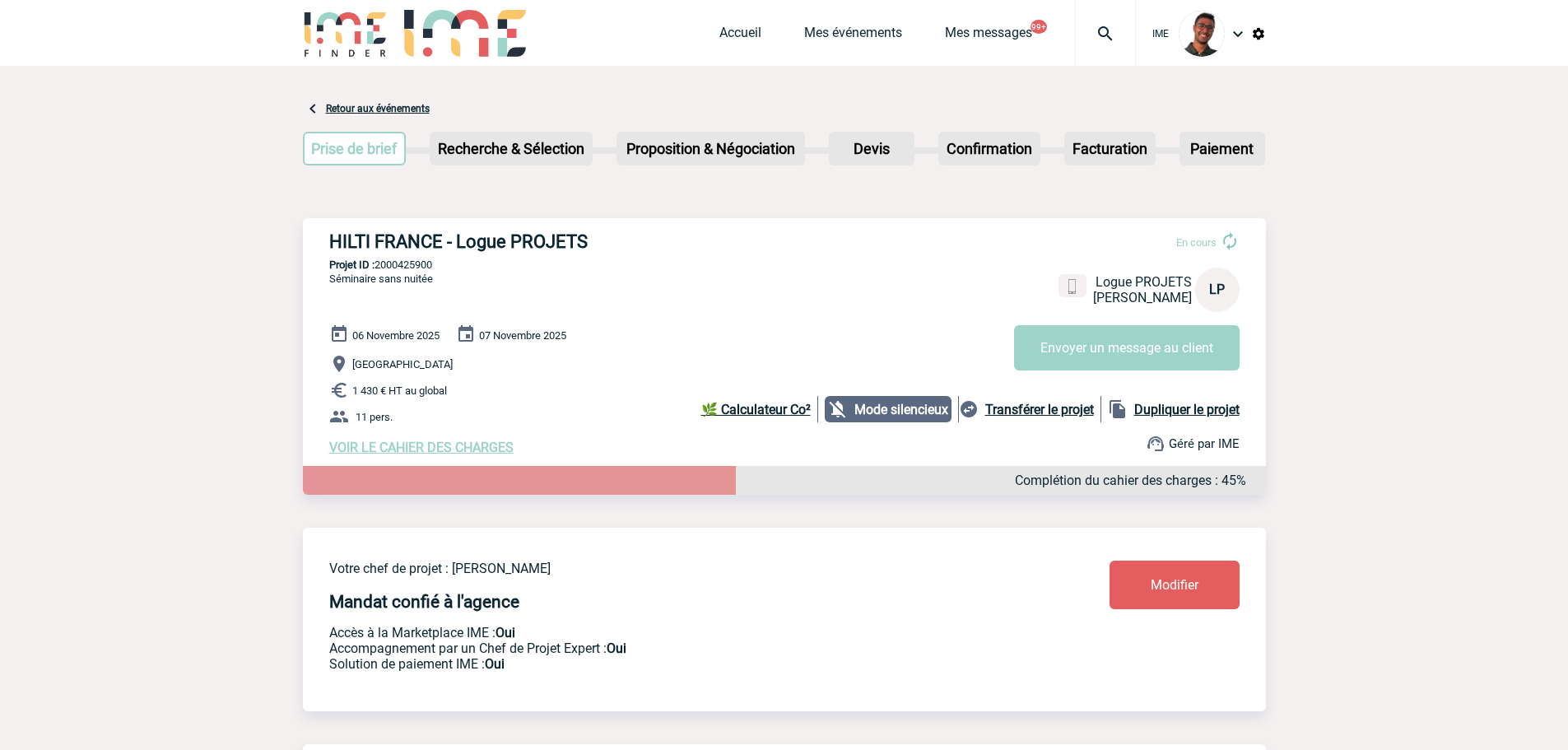
click at [1147, 578] on link "Modifier" at bounding box center [1175, 585] width 130 height 48
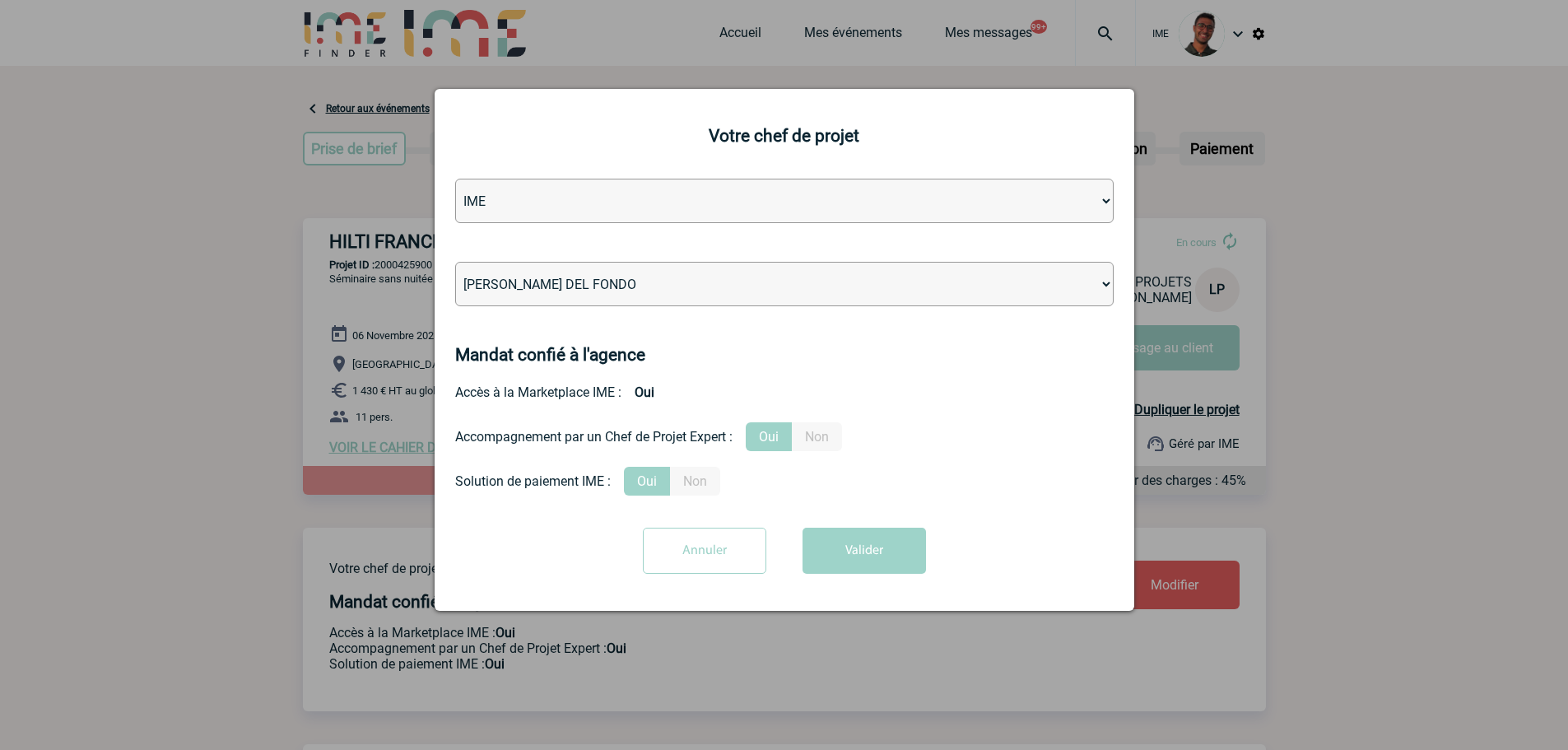
click at [803, 288] on select "Léa PITTIGLIO Yanis DE CLERCQ Victor KALB Jean-Chris NTAMACK Stefan MILADINOVIC…" at bounding box center [785, 284] width 658 height 44
select select "132752"
click at [215, 313] on div at bounding box center [784, 375] width 1568 height 750
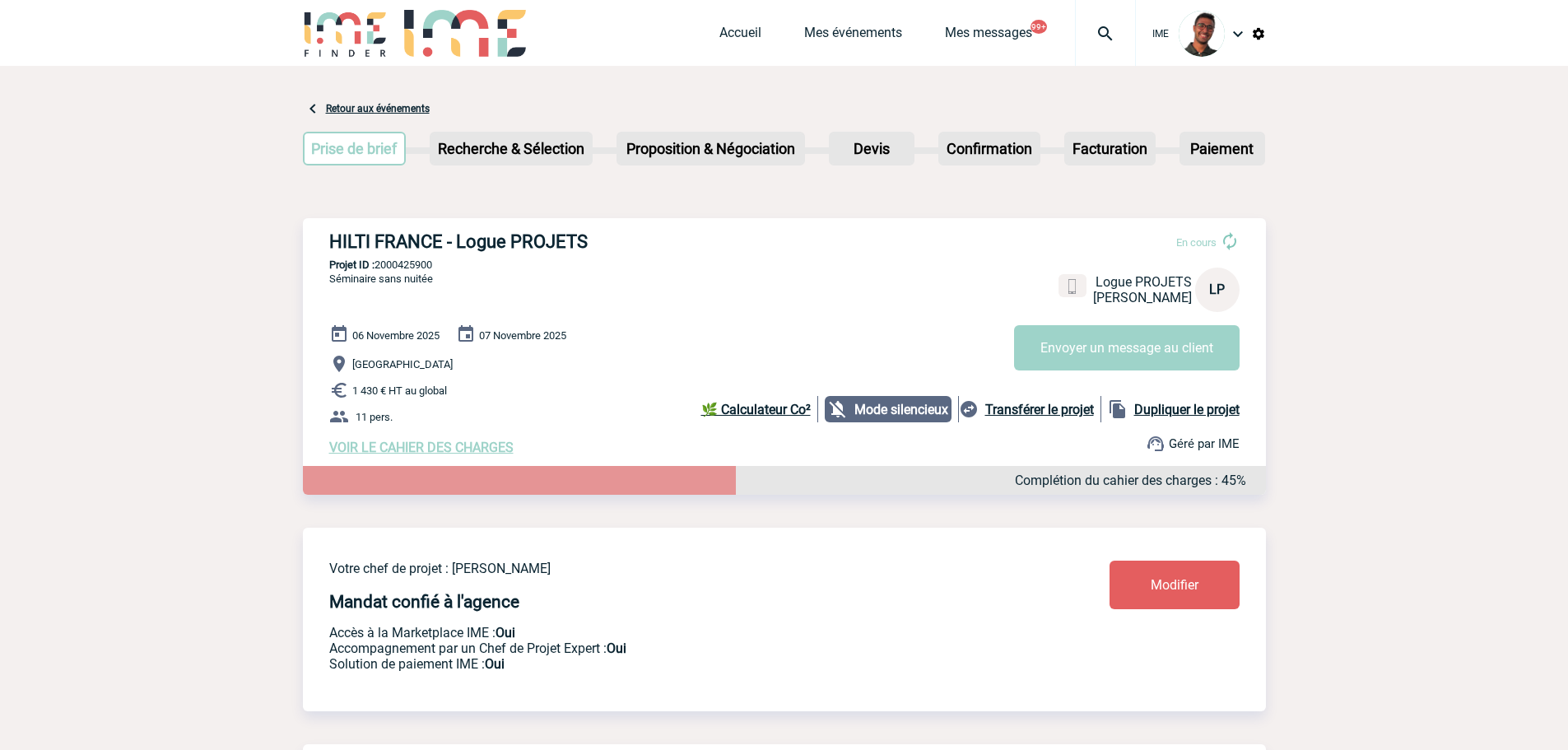
click at [473, 456] on span "VOIR LE CAHIER DES CHARGES" at bounding box center [422, 447] width 185 height 16
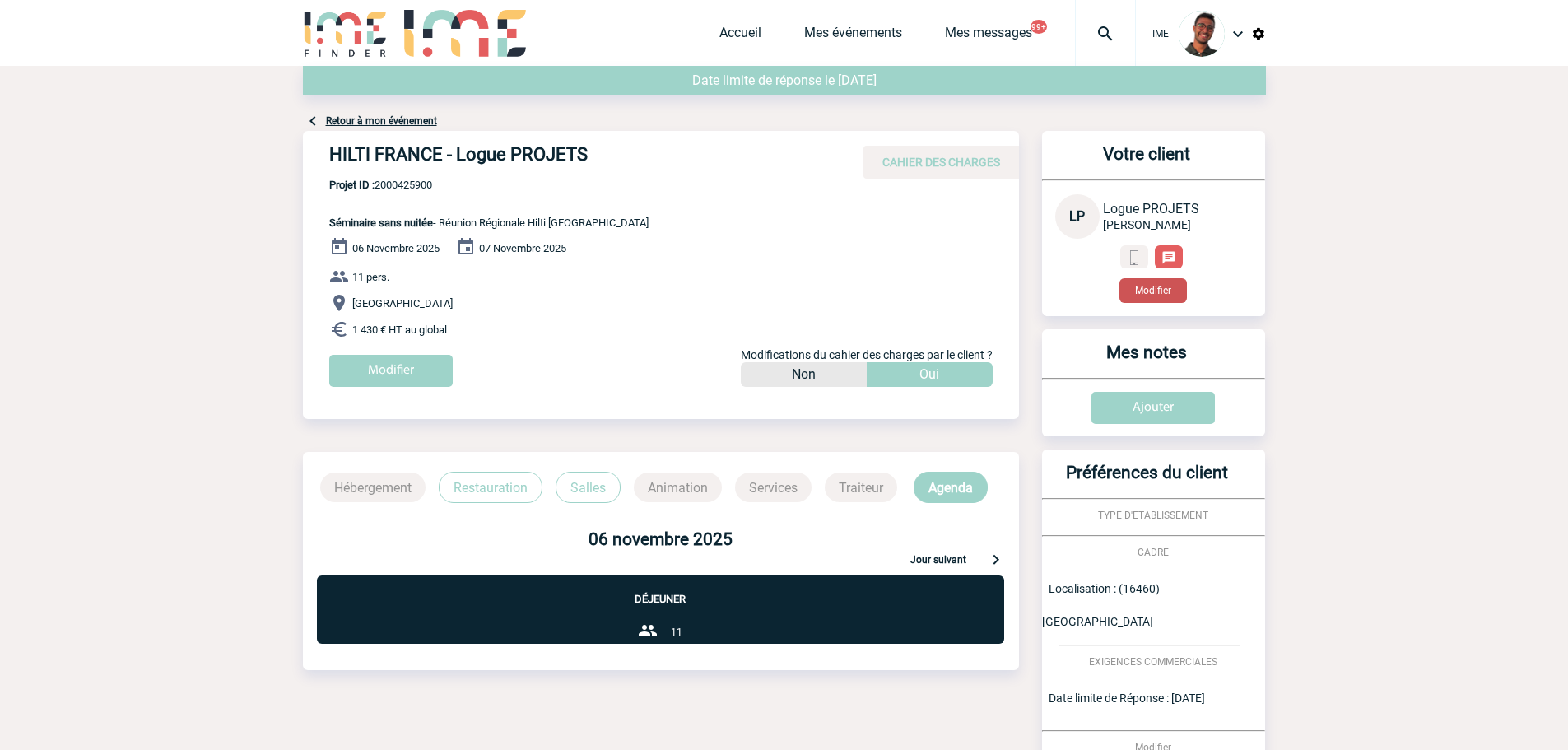
click at [1139, 292] on button "Modifier" at bounding box center [1153, 291] width 67 height 25
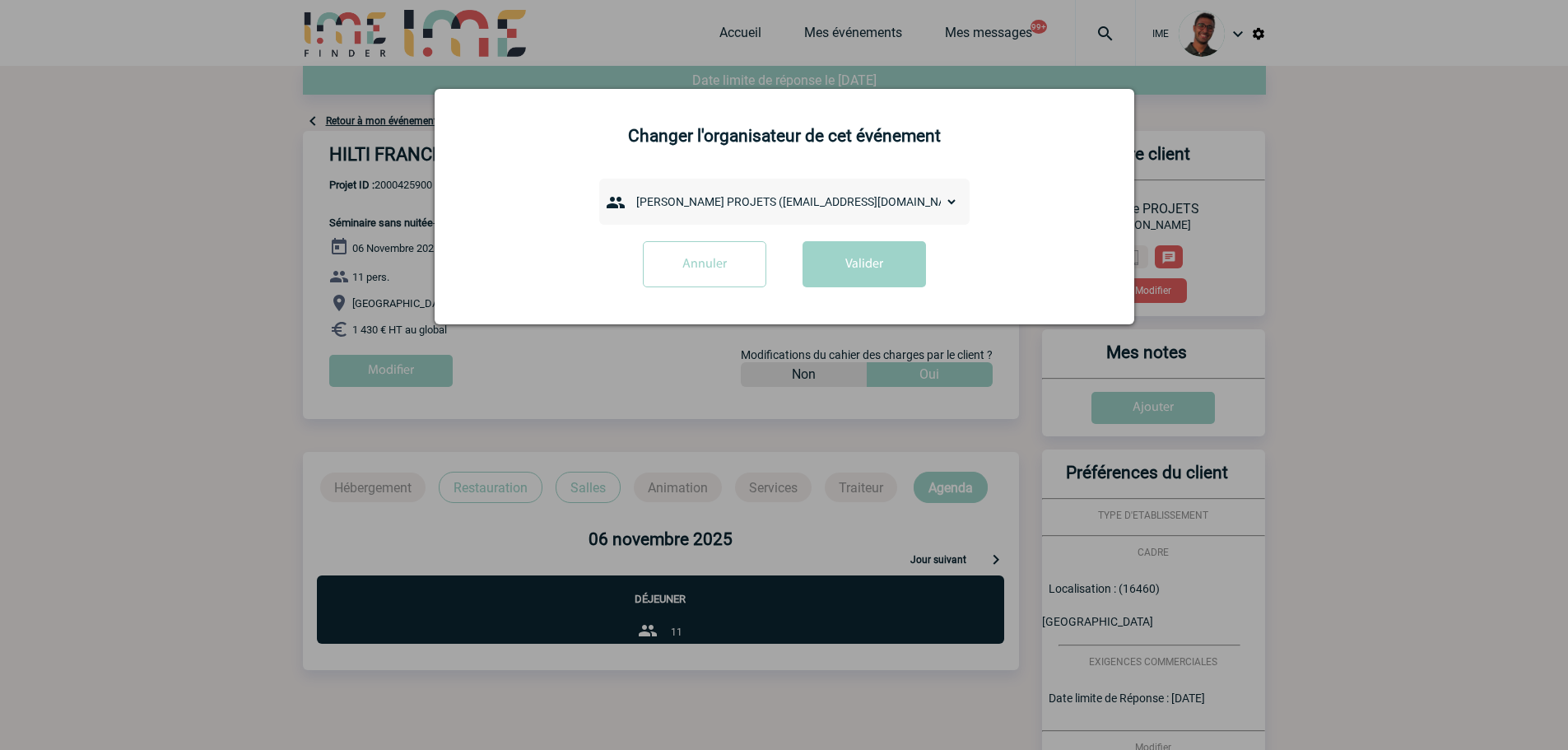
click at [344, 221] on div at bounding box center [784, 375] width 1568 height 750
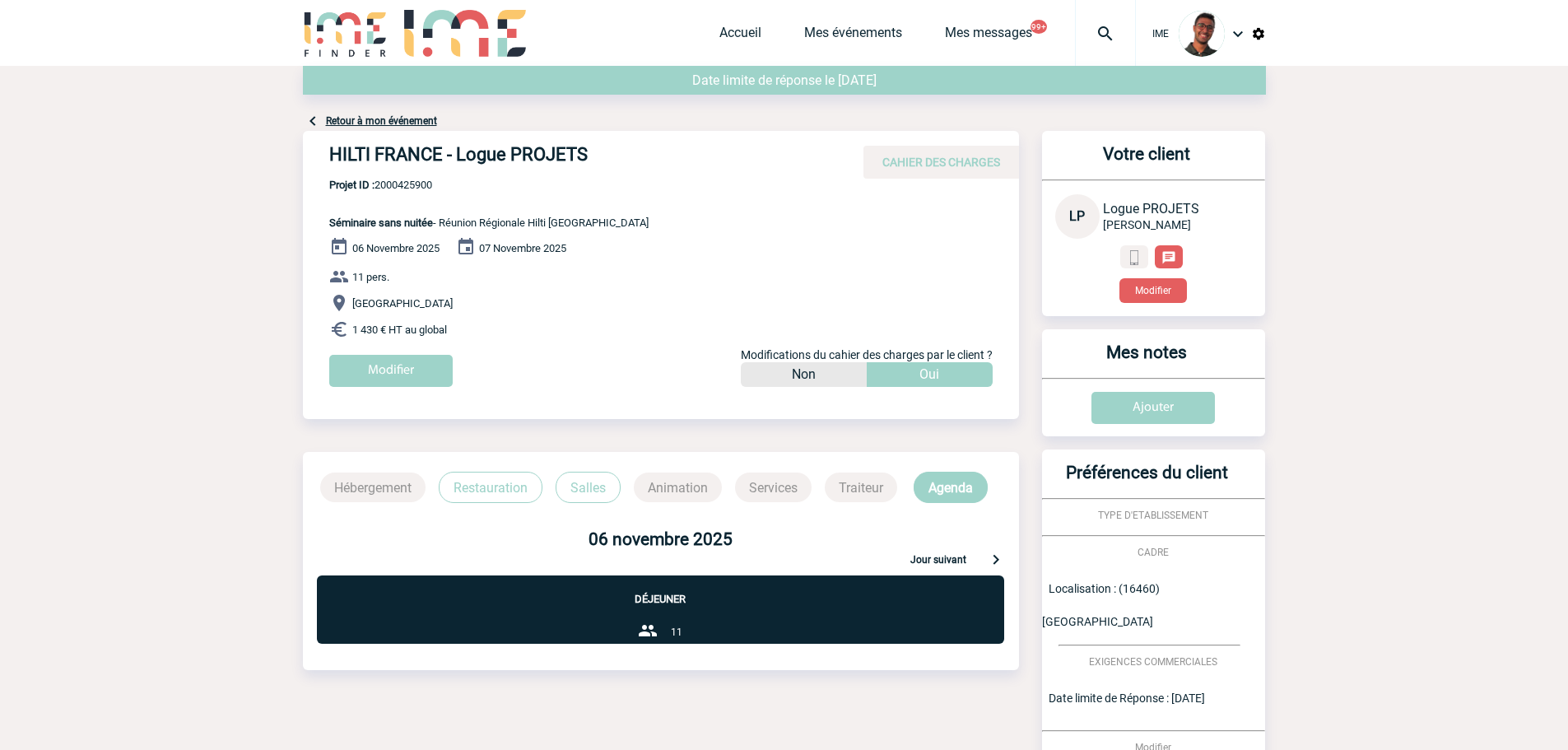
click at [1149, 305] on div "Votre client LP Logue PROJETS HILTI FRANCE Modifier" at bounding box center [1154, 223] width 223 height 185
click at [1151, 298] on button "Modifier" at bounding box center [1153, 291] width 67 height 25
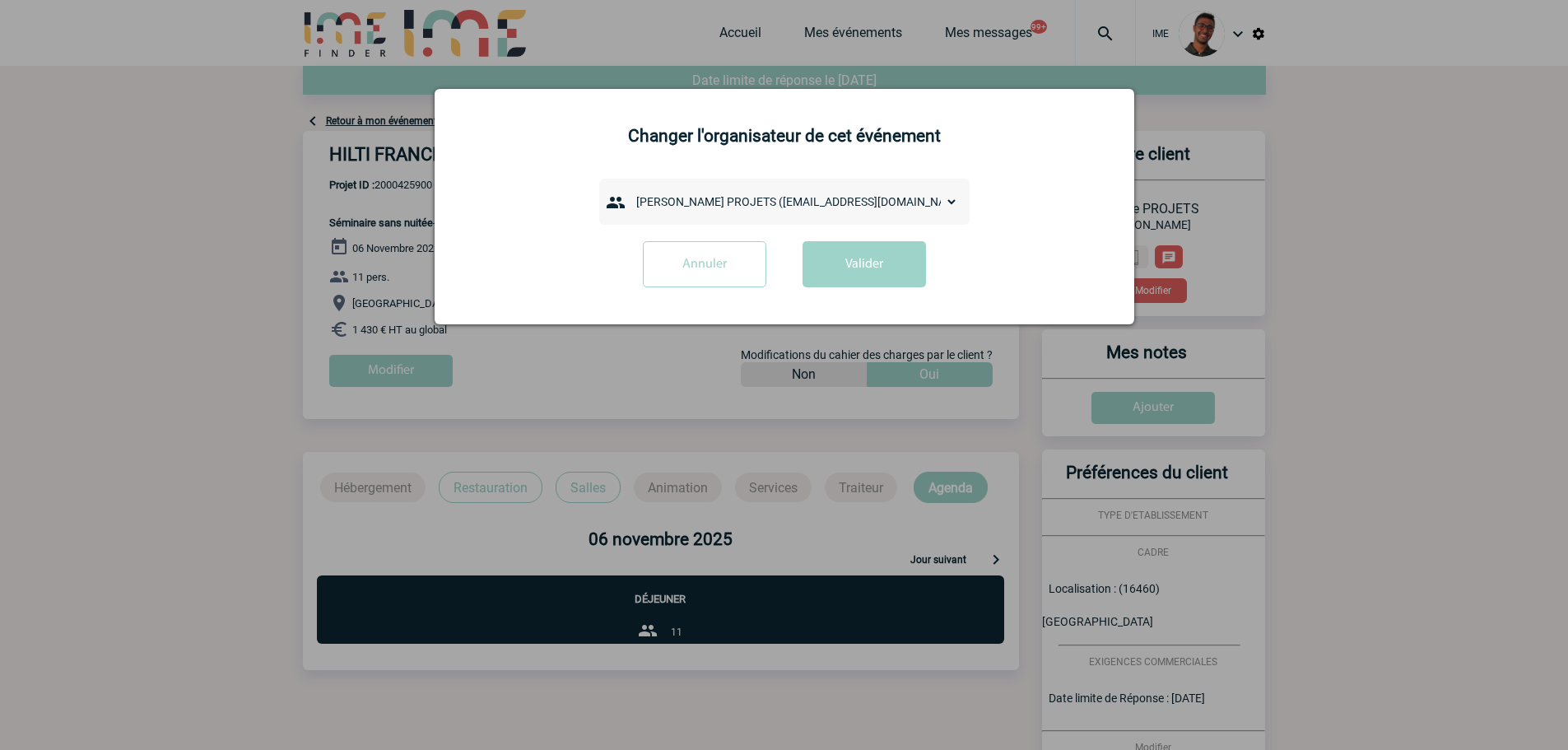
click at [759, 210] on select "admin 7068 (7068@ime-finder.com) Adrien DAVID (adrien.david@hilti.com) Adrien R…" at bounding box center [794, 202] width 329 height 23
click at [505, 471] on div at bounding box center [784, 375] width 1568 height 750
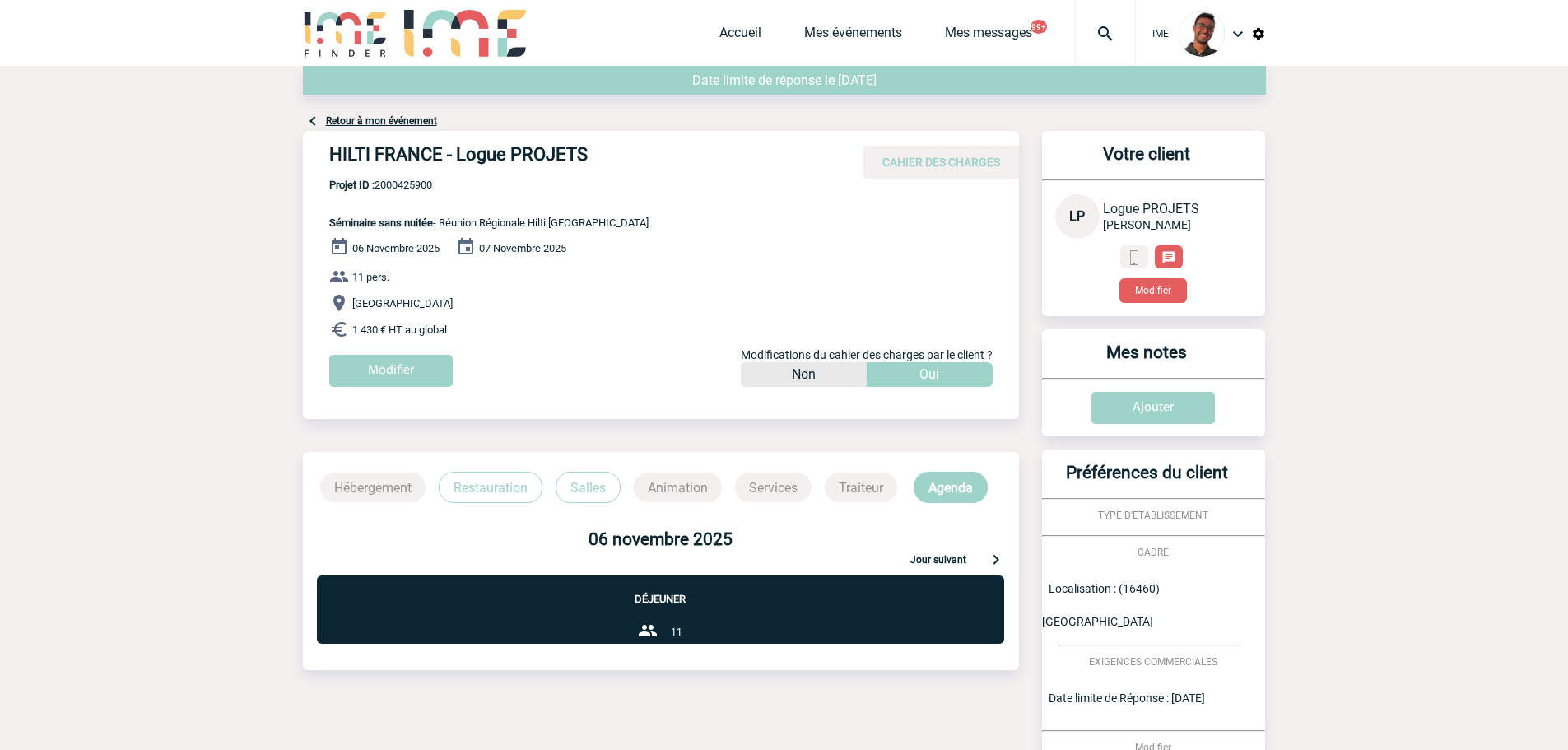
click at [1169, 275] on div "Modifier" at bounding box center [1154, 274] width 197 height 57
click at [1164, 282] on button "Modifier" at bounding box center [1153, 291] width 67 height 25
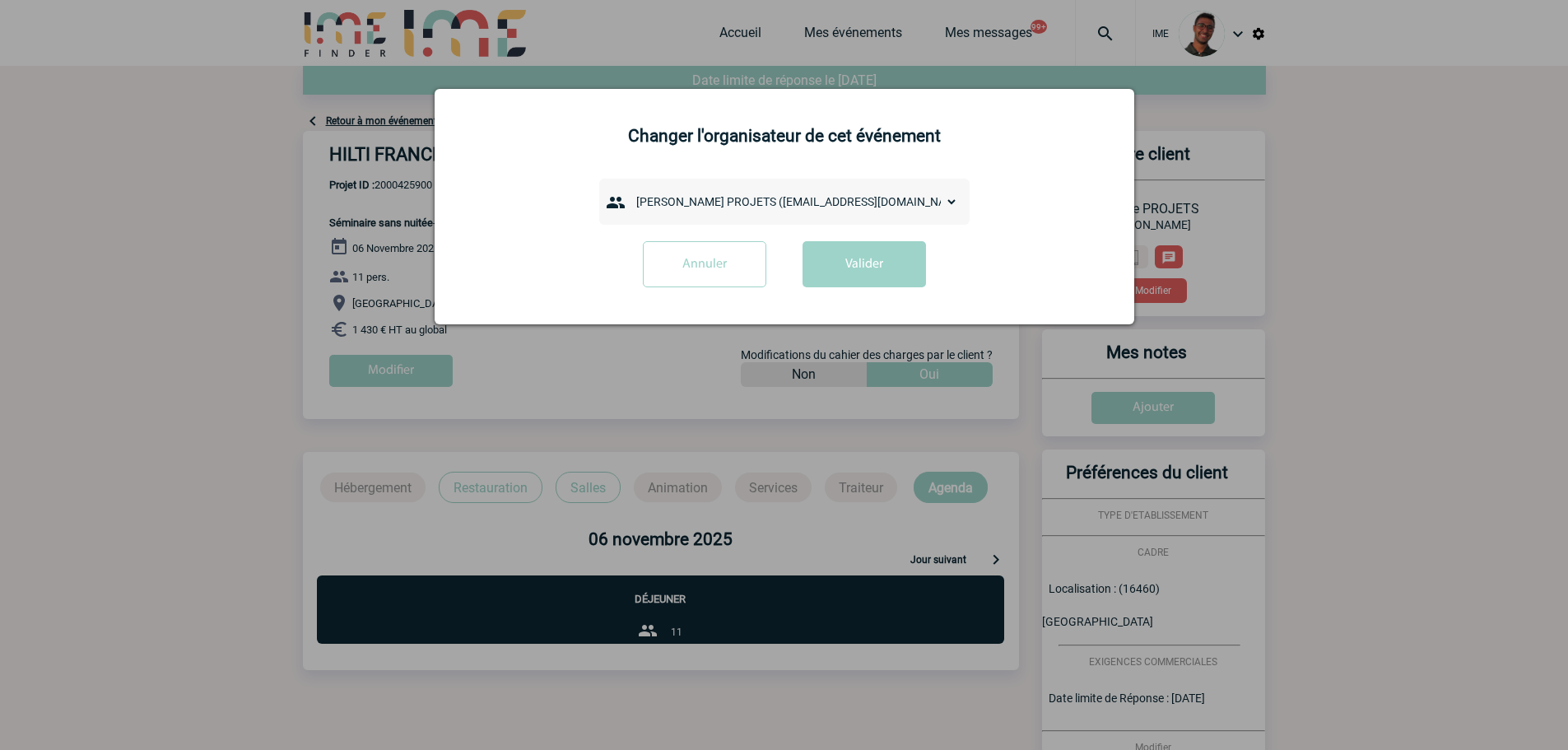
click at [732, 206] on select "admin 7068 (7068@ime-finder.com) Adrien DAVID (adrien.david@hilti.com) Adrien R…" at bounding box center [794, 202] width 329 height 23
select select "133119"
click at [629, 191] on select "admin 7068 (7068@ime-finder.com) Adrien DAVID (adrien.david@hilti.com) Adrien R…" at bounding box center [794, 202] width 329 height 23
click at [847, 259] on button "Valider" at bounding box center [865, 264] width 124 height 46
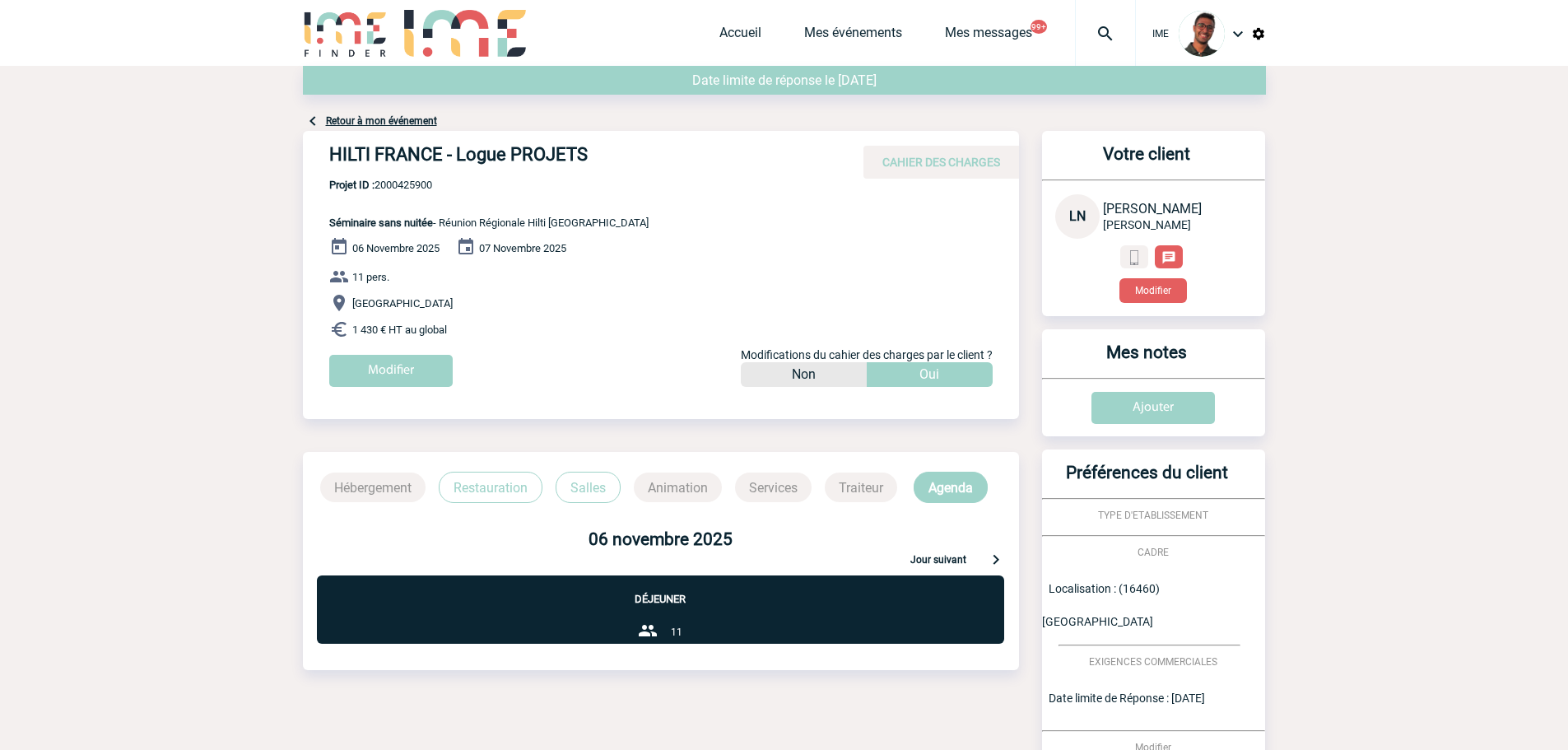
click at [385, 117] on link "Retour à mon événement" at bounding box center [382, 121] width 111 height 12
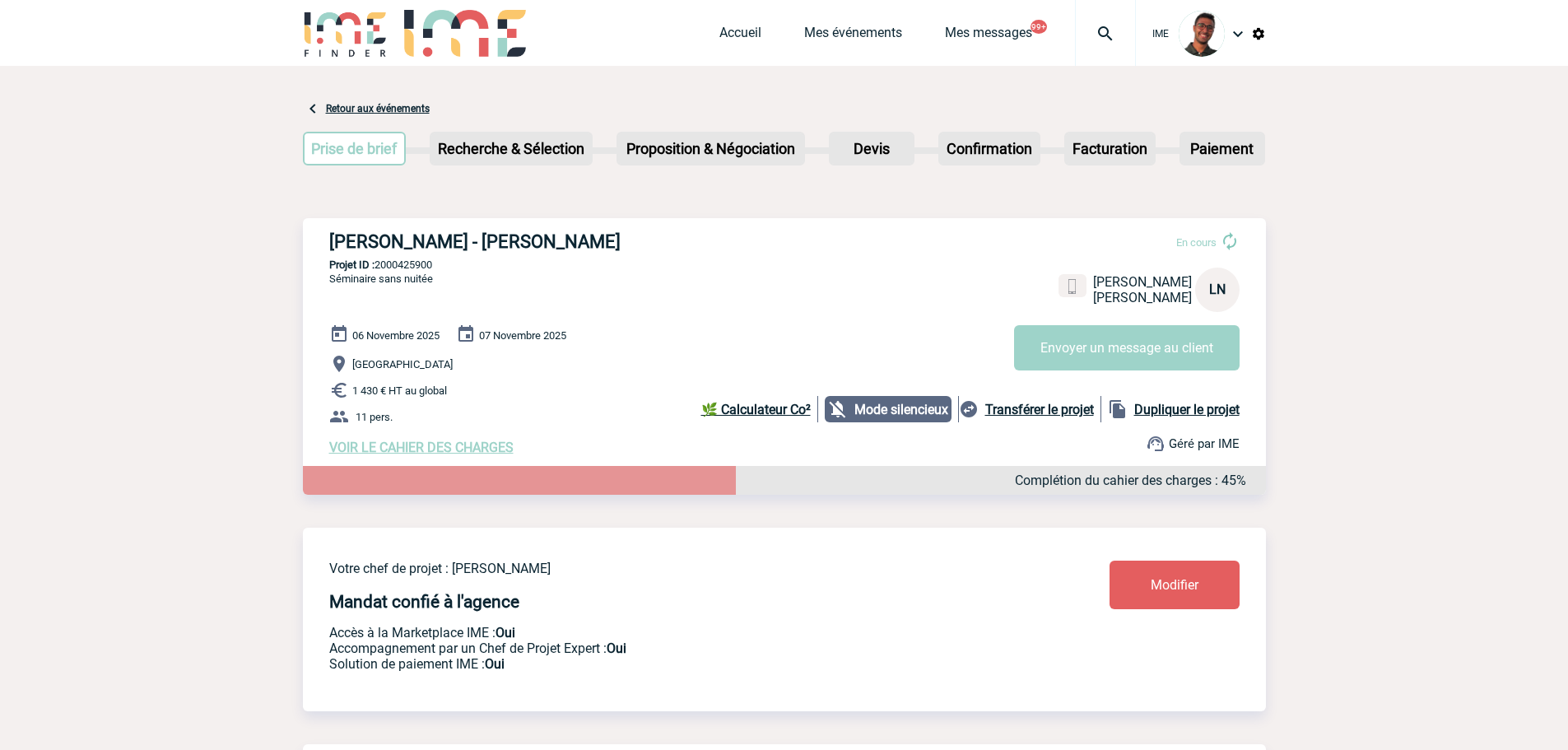
click at [1186, 590] on span "Modifier" at bounding box center [1174, 585] width 47 height 16
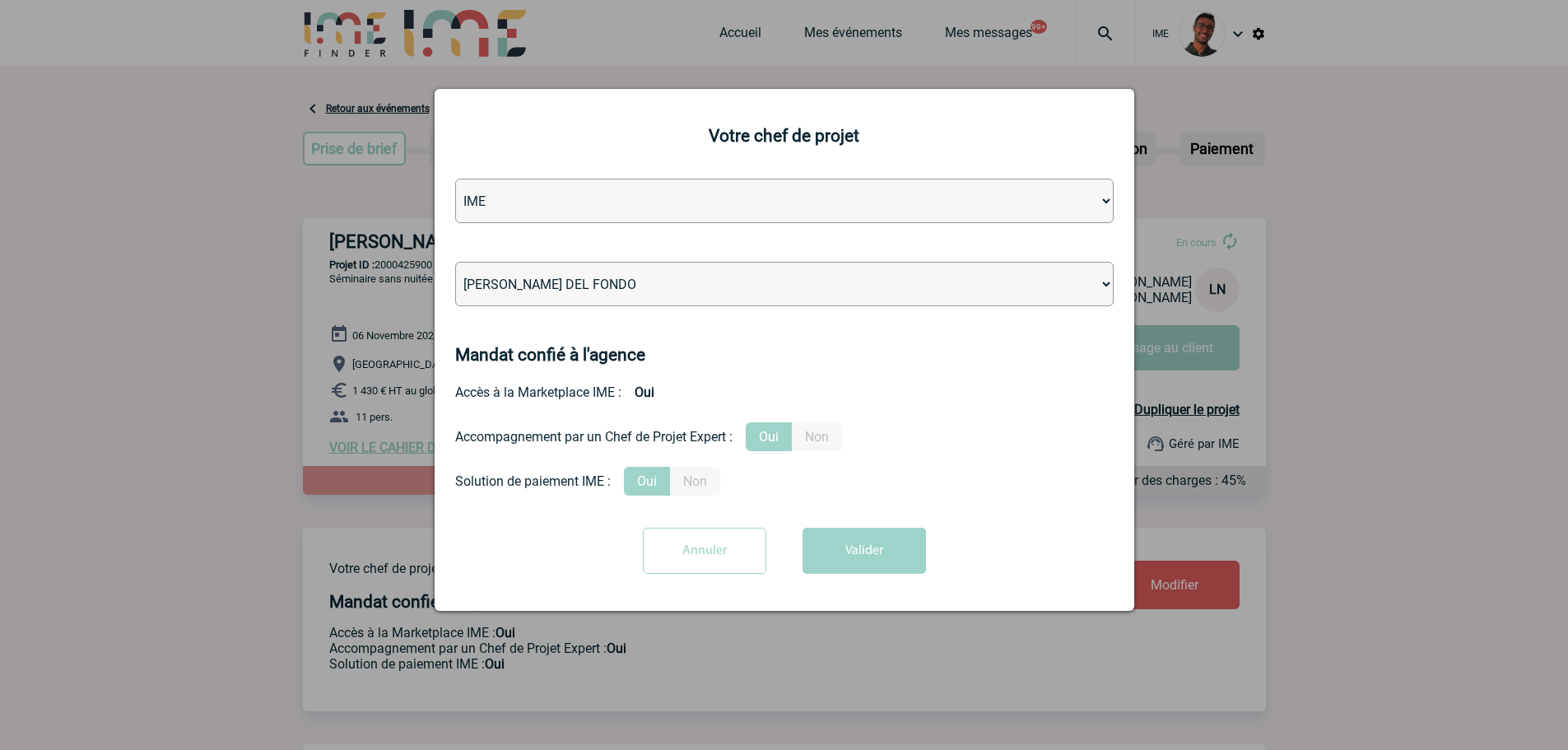
click at [810, 290] on select "[PERSON_NAME] [PERSON_NAME] [PERSON_NAME] Jean-[PERSON_NAME] [PERSON_NAME] [PER…" at bounding box center [785, 284] width 658 height 44
select select "129834"
click at [456, 263] on select "[PERSON_NAME] [PERSON_NAME] [PERSON_NAME] Jean-[PERSON_NAME] [PERSON_NAME] [PER…" at bounding box center [785, 284] width 658 height 44
click at [880, 545] on button "Valider" at bounding box center [865, 550] width 124 height 46
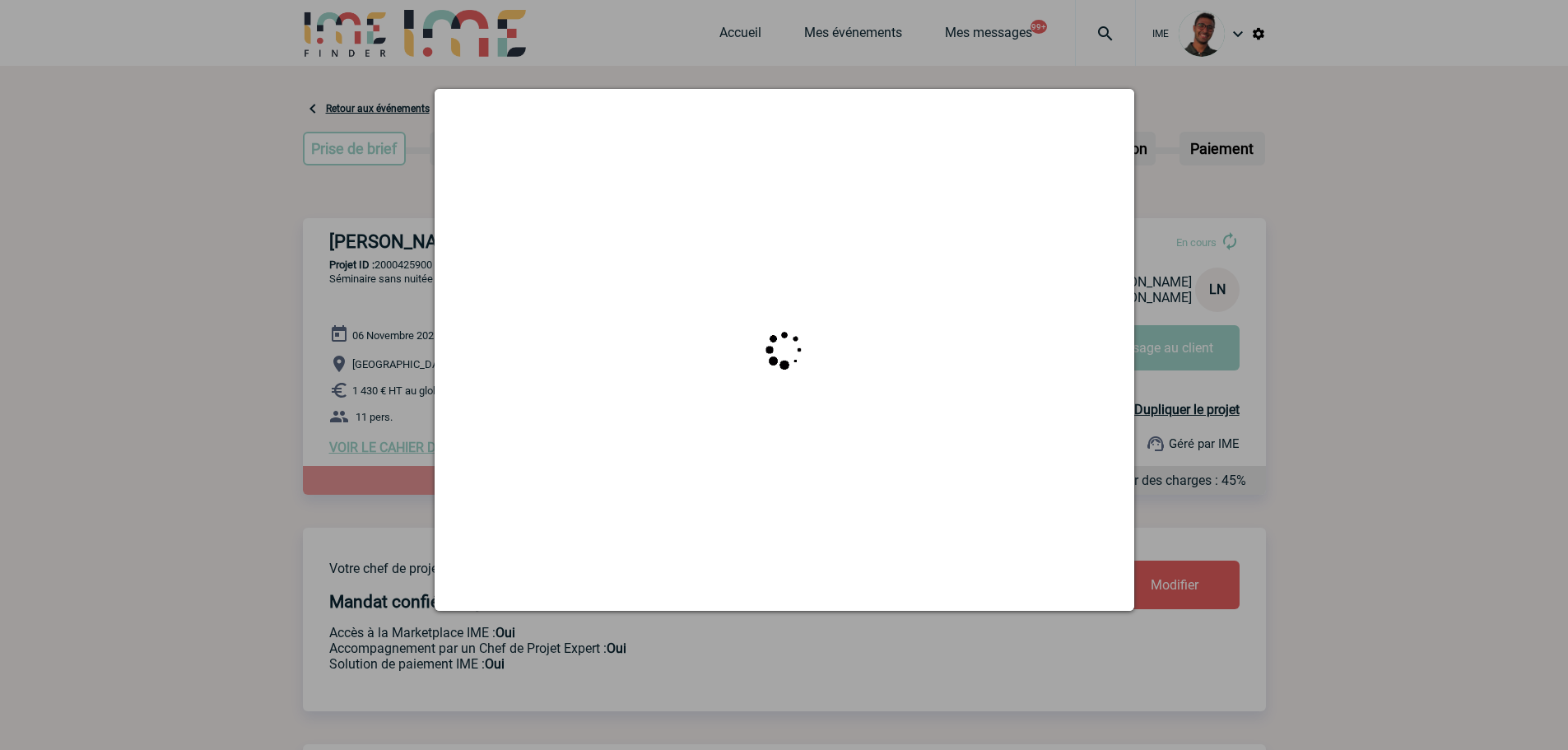
click at [374, 277] on div at bounding box center [784, 375] width 1568 height 750
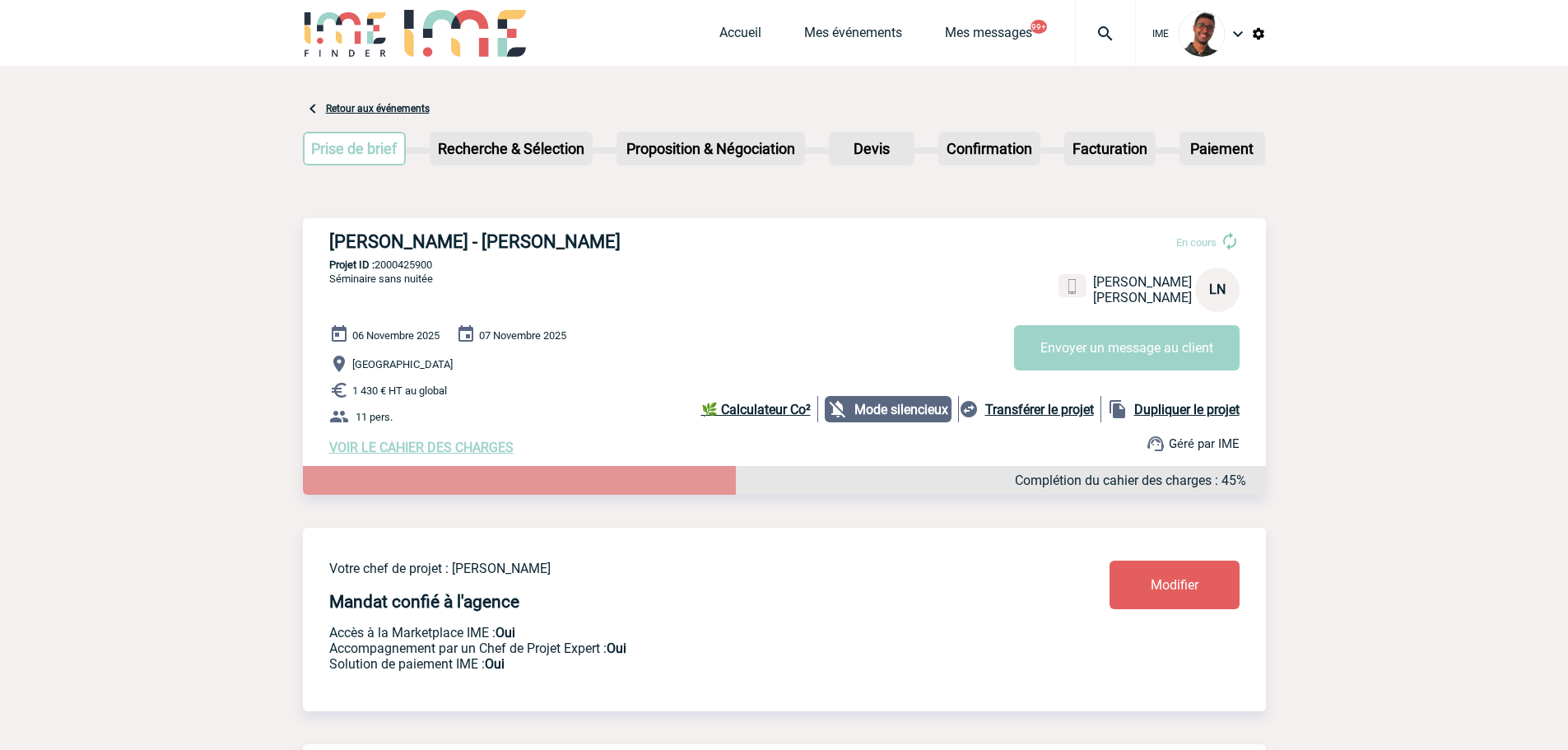
click at [400, 264] on p "Projet ID : 2000425900" at bounding box center [784, 264] width 964 height 12
copy p "2000425900"
click at [397, 264] on p "Projet ID : 2000425900" at bounding box center [784, 264] width 964 height 12
